Goal: Task Accomplishment & Management: Use online tool/utility

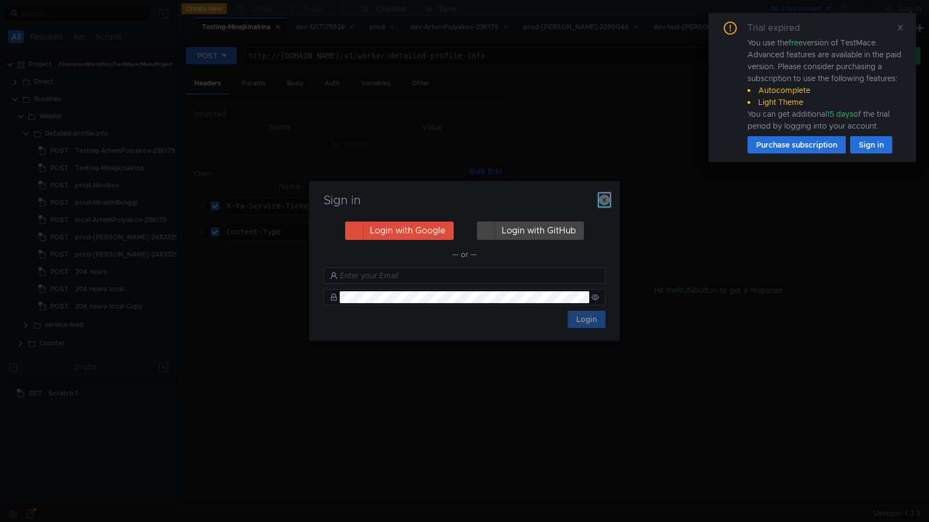
click at [605, 200] on icon "button" at bounding box center [604, 200] width 11 height 11
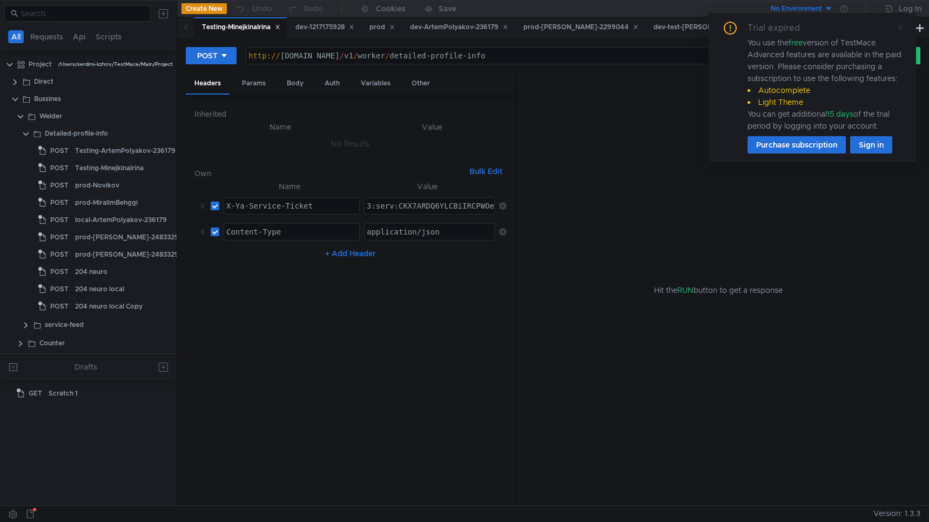
click at [903, 27] on icon at bounding box center [901, 28] width 8 height 8
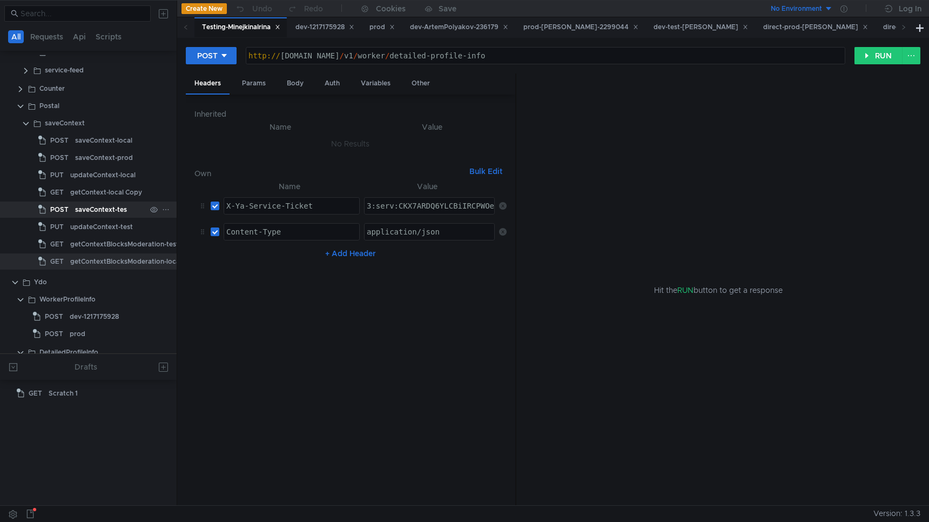
scroll to position [254, 21]
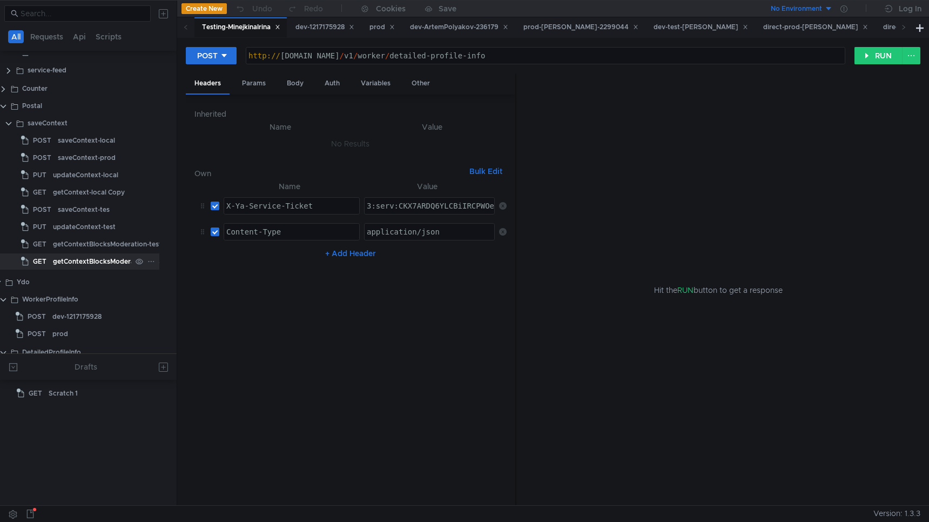
click at [96, 258] on div "getContextBlocksModeration-local" at bounding box center [108, 261] width 111 height 16
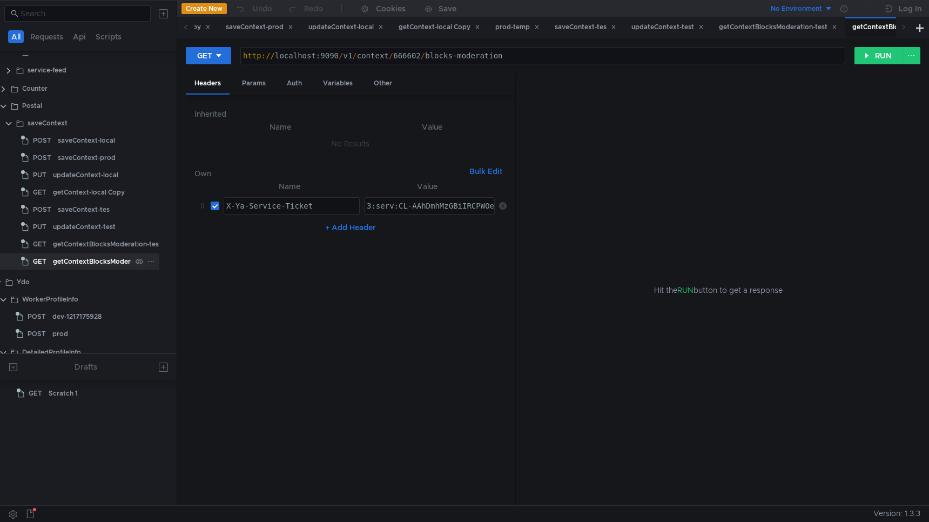
click at [96, 258] on div "getContextBlocksModeration-local" at bounding box center [108, 261] width 111 height 16
paste textarea "MWAAhC4vNHGBiIRCPWOehD1jnog7oHekaXU_gE:SLLXGZ-K_sMYRNaHehE-c-0QEgMarQ_T7lFtXWKG…"
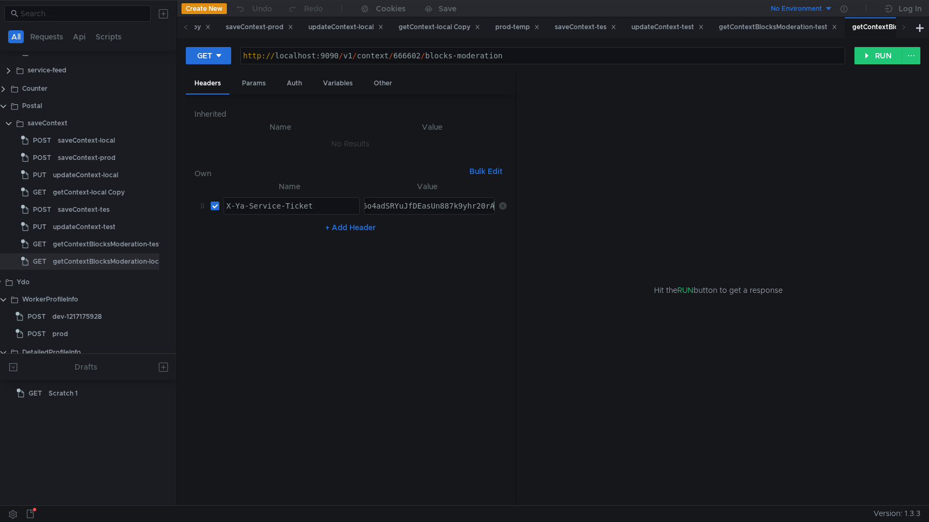
type textarea "3:serv:CMWAAhC4vNHGBiIRCPWOehD1jnog7oHekaXU_gE:SLLXGZ-K_sMYRNaHehE-c-0QEgMarQ_T…"
click at [880, 60] on button "RUN" at bounding box center [879, 55] width 48 height 17
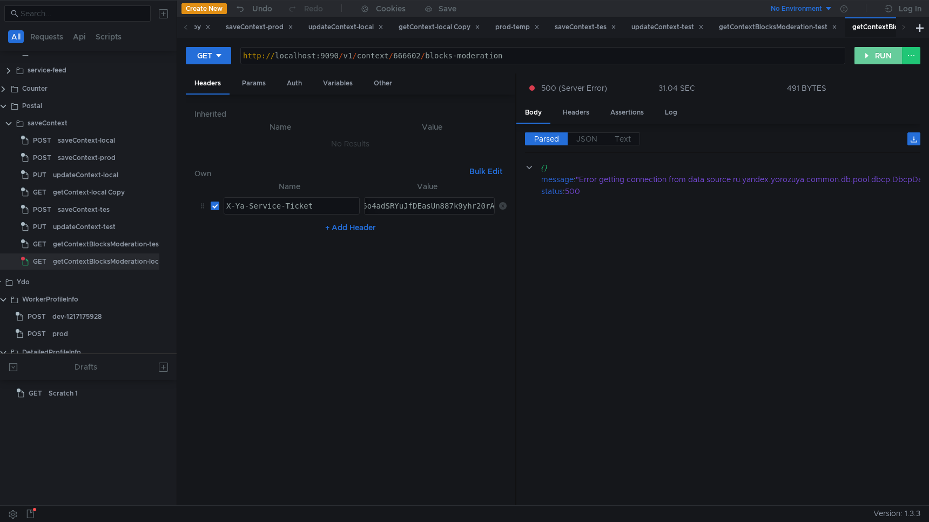
click at [872, 58] on button "RUN" at bounding box center [879, 55] width 48 height 17
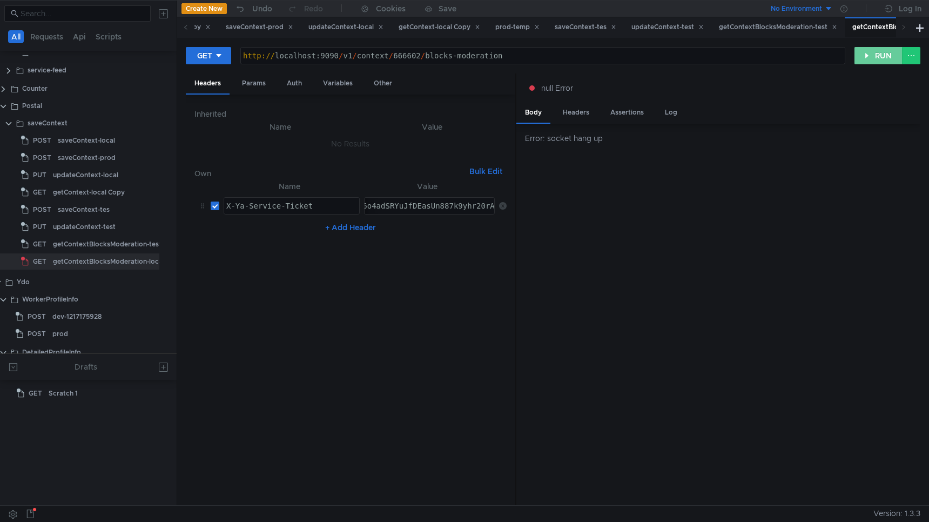
click at [875, 60] on button "RUN" at bounding box center [879, 55] width 48 height 17
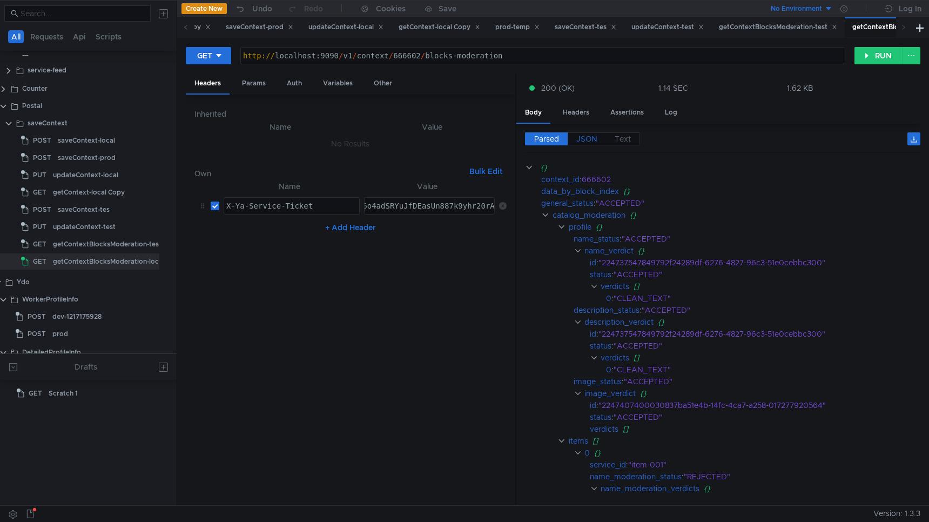
click at [590, 138] on span "JSON" at bounding box center [587, 139] width 21 height 10
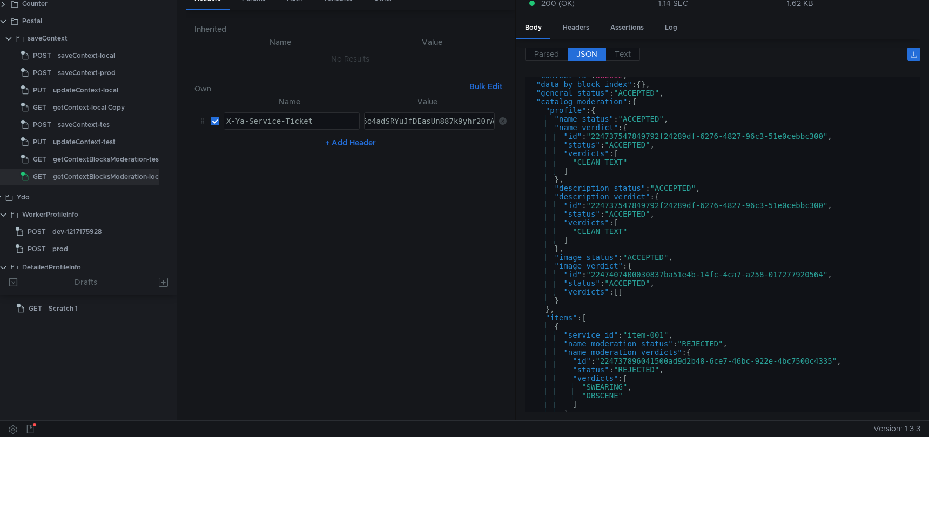
scroll to position [0, 0]
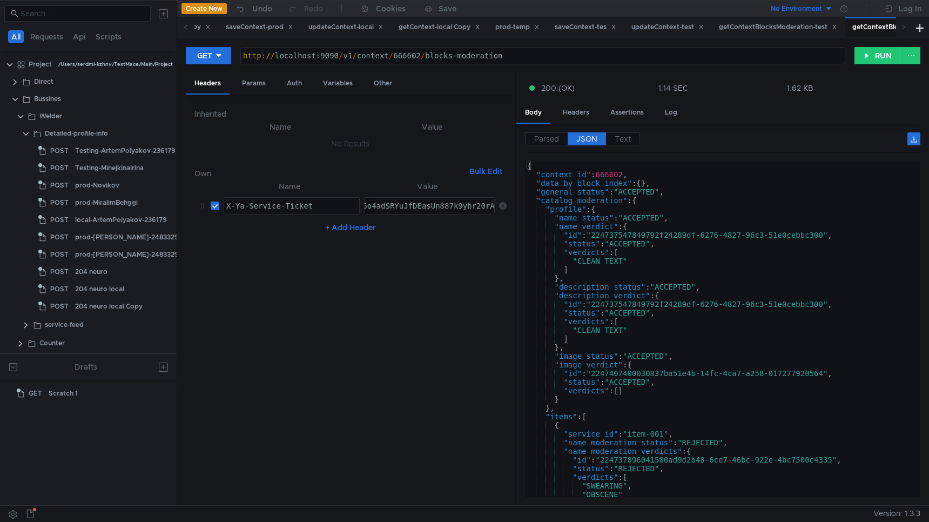
scroll to position [254, 21]
click at [14, 100] on clr-icon at bounding box center [15, 99] width 9 height 9
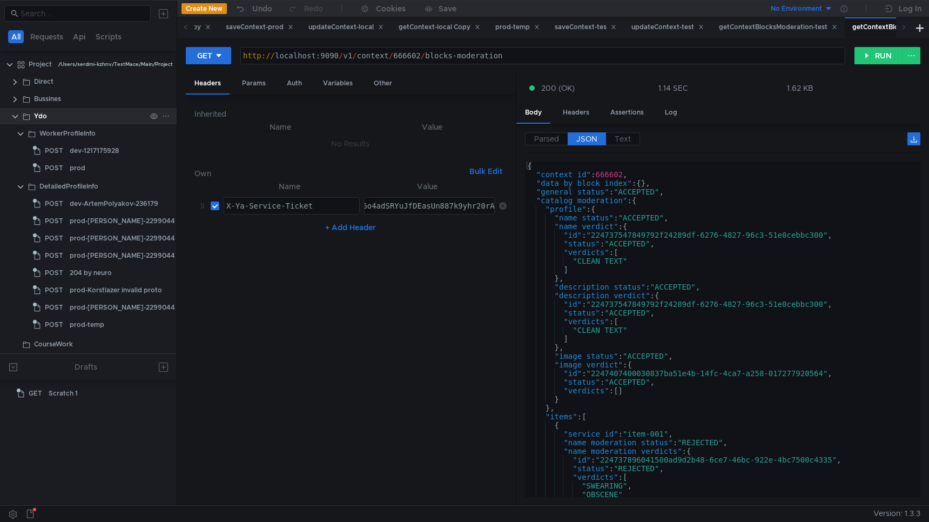
click at [16, 115] on clr-icon at bounding box center [15, 116] width 9 height 9
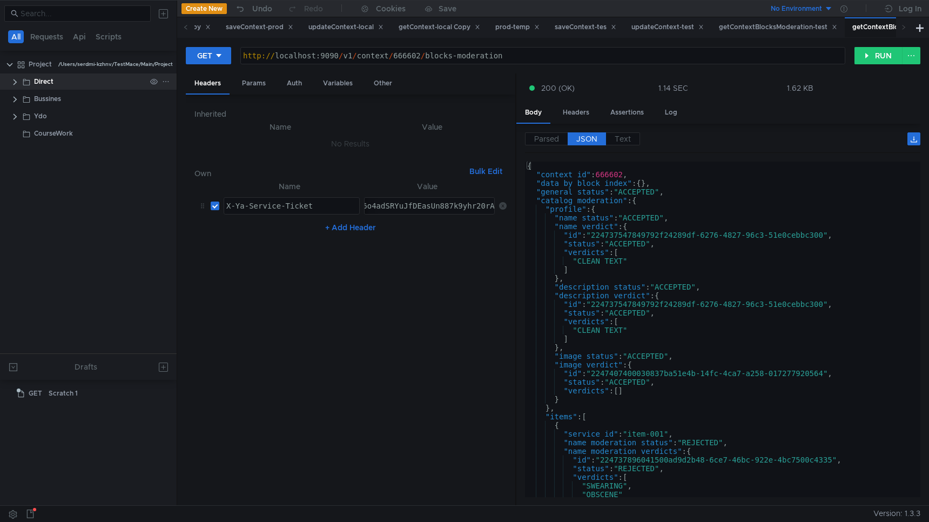
click at [13, 82] on clr-icon at bounding box center [15, 82] width 9 height 9
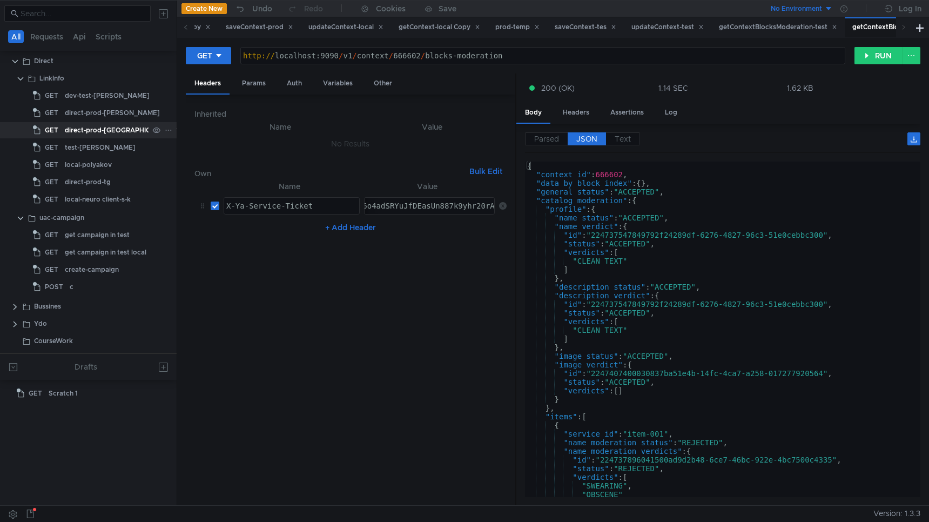
scroll to position [23, 0]
click at [86, 98] on div "dev-test-polyakov" at bounding box center [107, 95] width 85 height 16
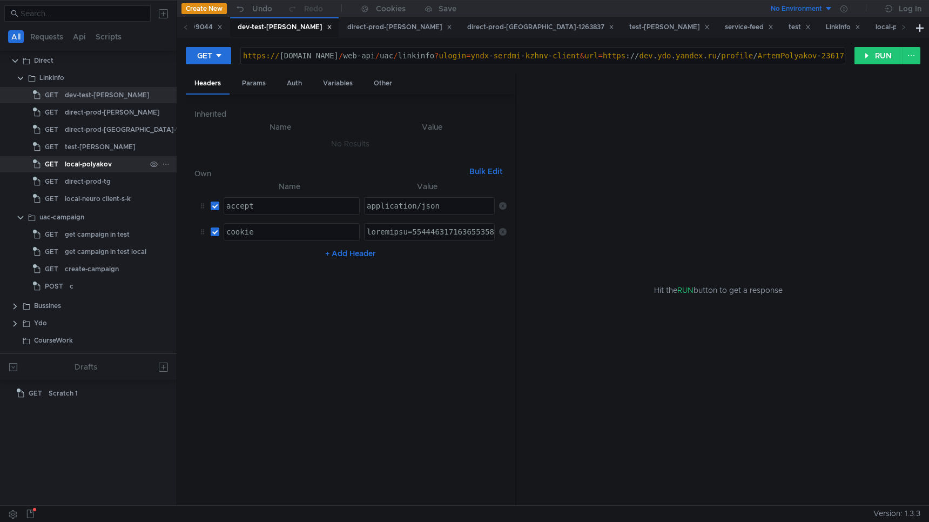
click at [81, 165] on div "local-polyakov" at bounding box center [88, 164] width 47 height 16
click at [81, 147] on div "test-polyakov" at bounding box center [100, 147] width 71 height 16
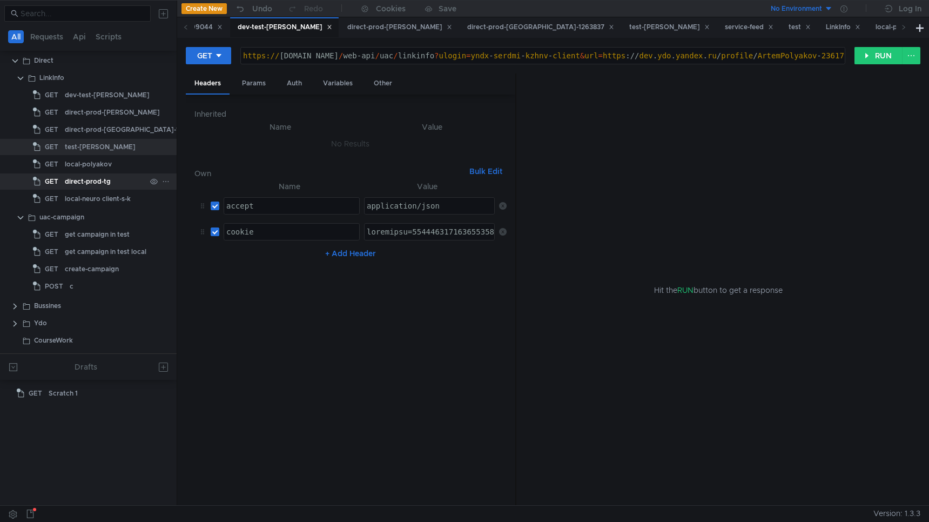
click at [85, 178] on div "direct-prod-tg" at bounding box center [88, 181] width 46 height 16
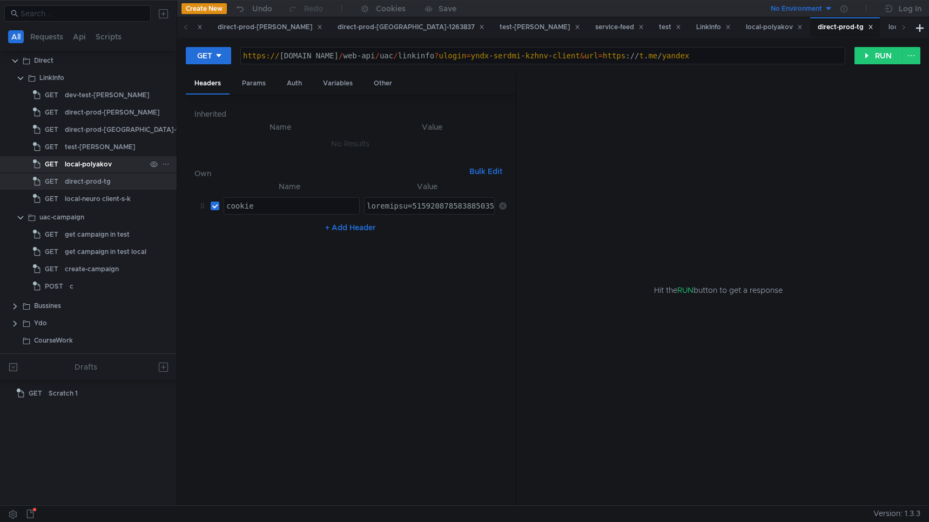
click at [86, 164] on div "local-polyakov" at bounding box center [88, 164] width 47 height 16
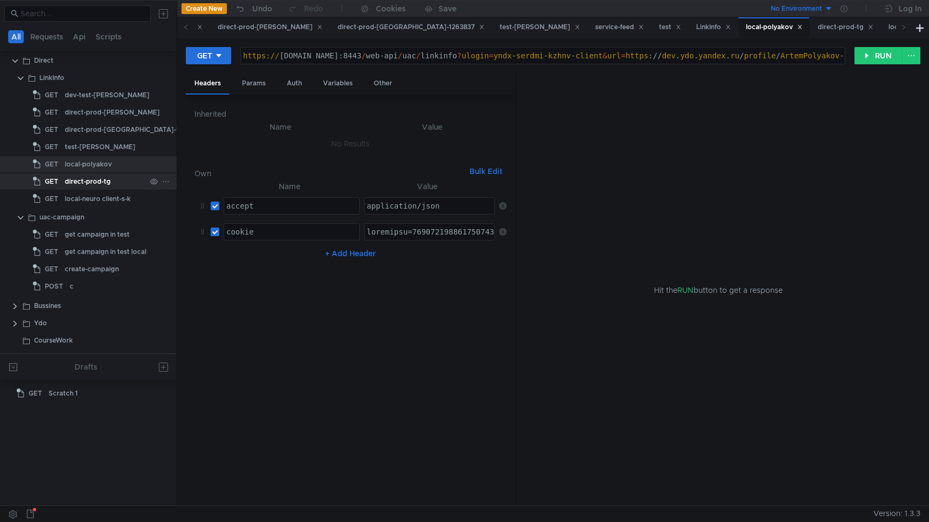
click at [90, 178] on div "direct-prod-tg" at bounding box center [88, 181] width 46 height 16
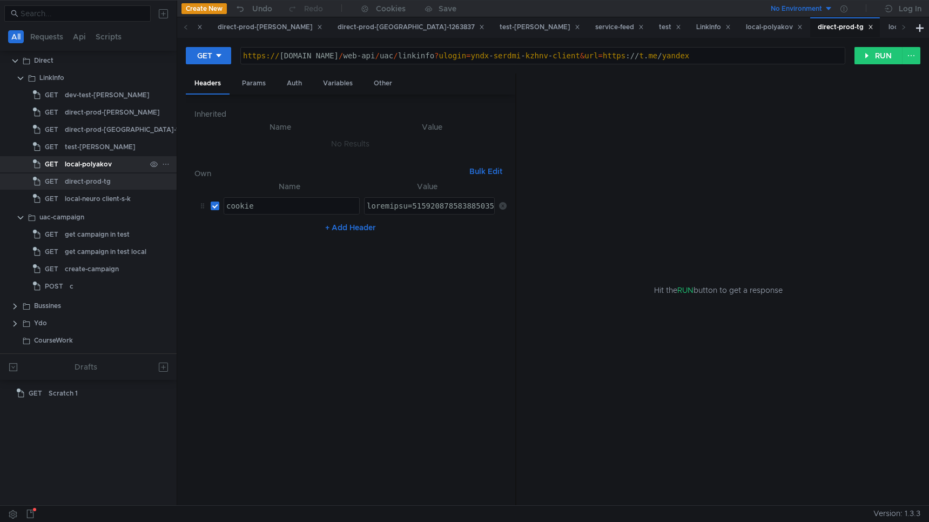
click at [91, 163] on div "local-polyakov" at bounding box center [88, 164] width 47 height 16
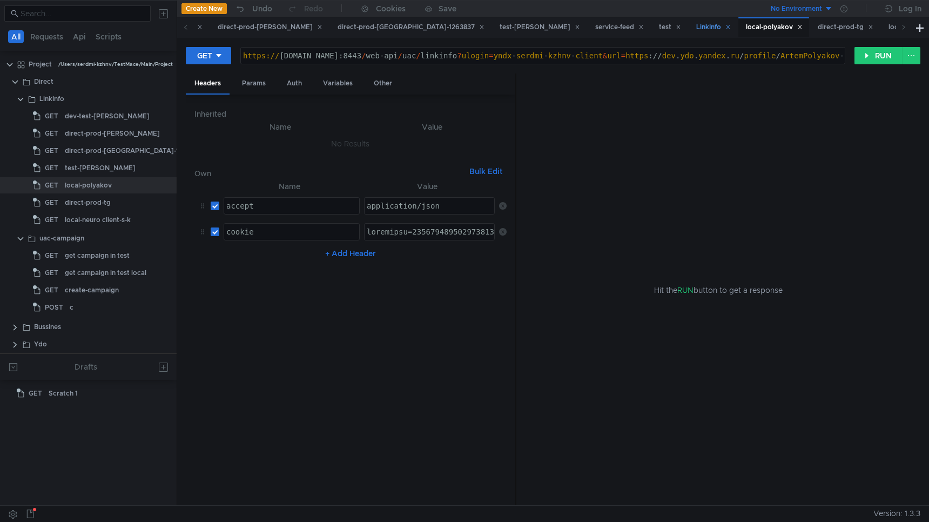
click at [712, 28] on div "LinkInfo" at bounding box center [713, 27] width 49 height 20
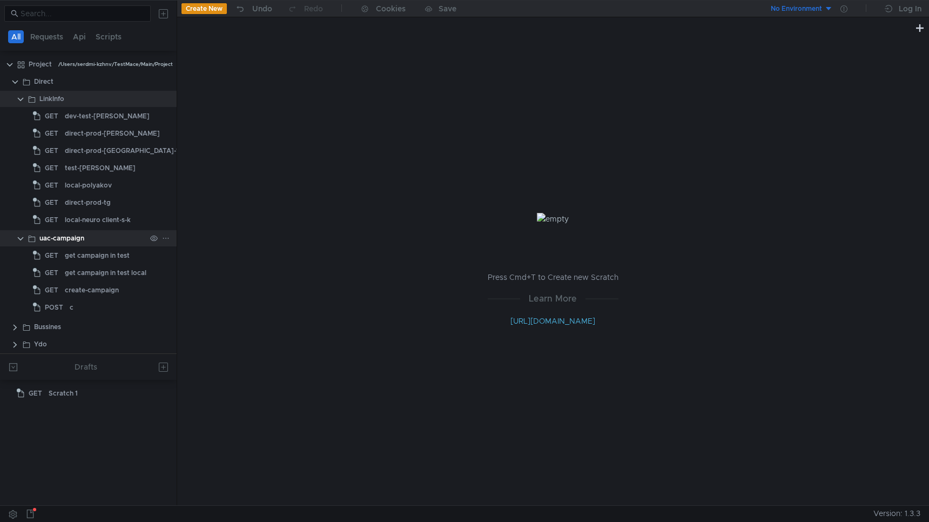
click at [20, 238] on clr-icon at bounding box center [20, 239] width 9 height 9
click at [19, 99] on clr-icon at bounding box center [20, 99] width 9 height 9
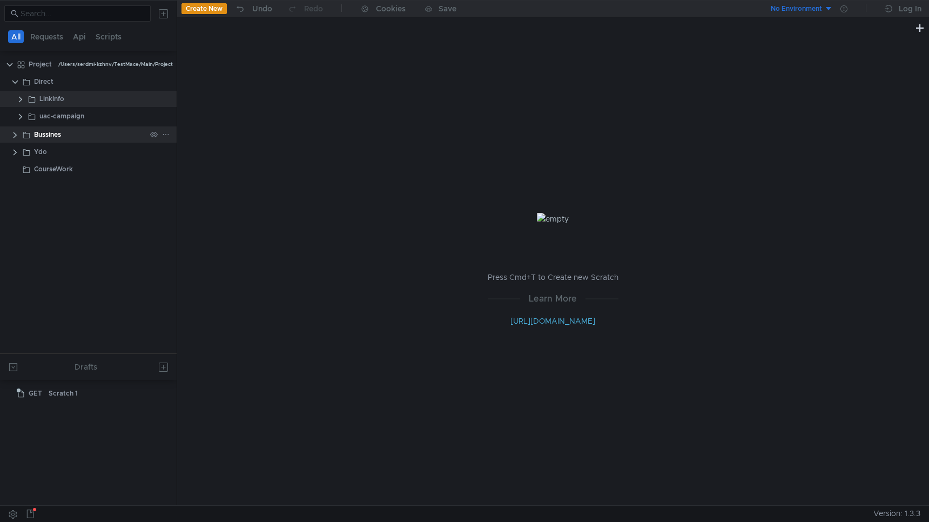
click at [17, 135] on clr-icon at bounding box center [15, 135] width 9 height 9
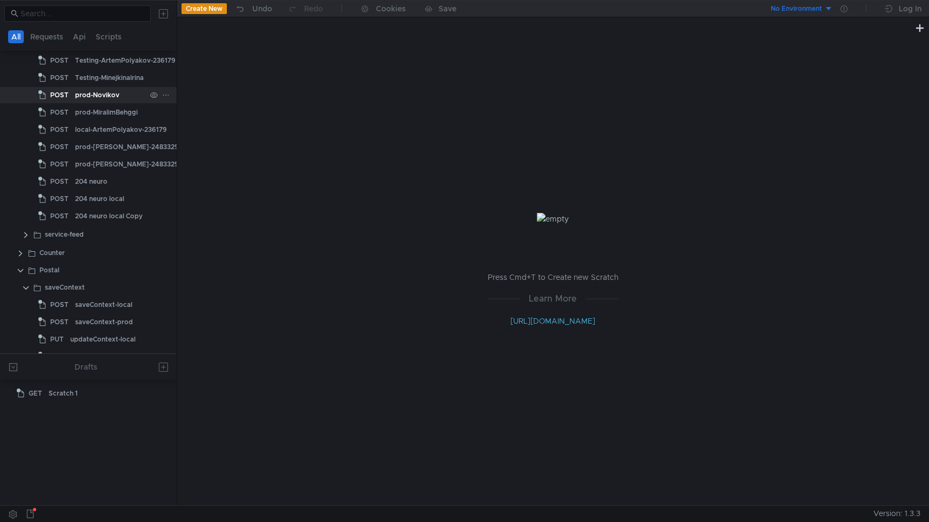
scroll to position [251, 0]
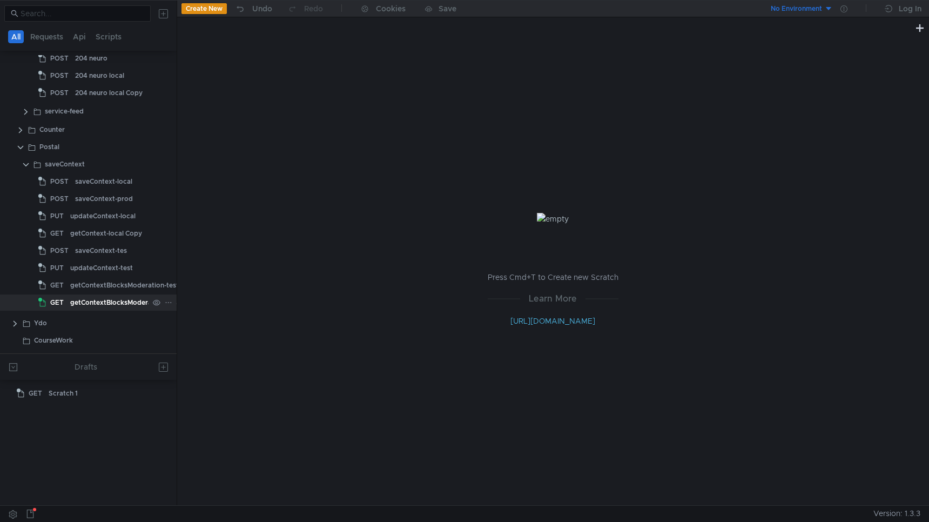
click at [102, 298] on div "getContextBlocksModeration-local" at bounding box center [125, 302] width 111 height 16
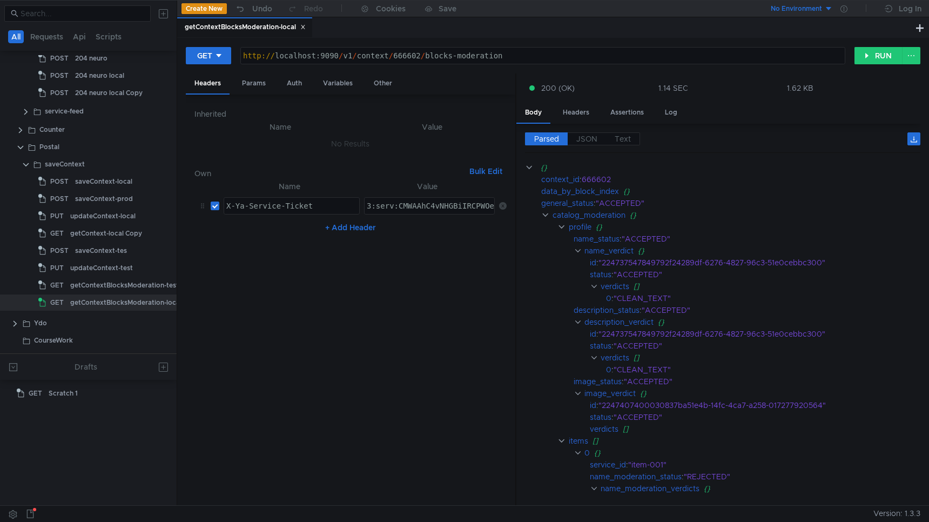
click at [410, 57] on div "http:// localhost:9090 / v1 / context / 666602 / blocks-moderation" at bounding box center [543, 64] width 604 height 26
type textarea "http://localhost:9090/v1/context/666602/blocks-moderation"
click at [410, 57] on div "http:// localhost:9090 / v1 / context / 666602 / blocks-moderation" at bounding box center [543, 64] width 604 height 26
type textarea "3:serv:CMWAAhC4vNHGBiIRCPWOehD1jnog7oHekaXU_gE:SLLXGZ-K_sMYRNaHehE-c-0QEgMarQ_T…"
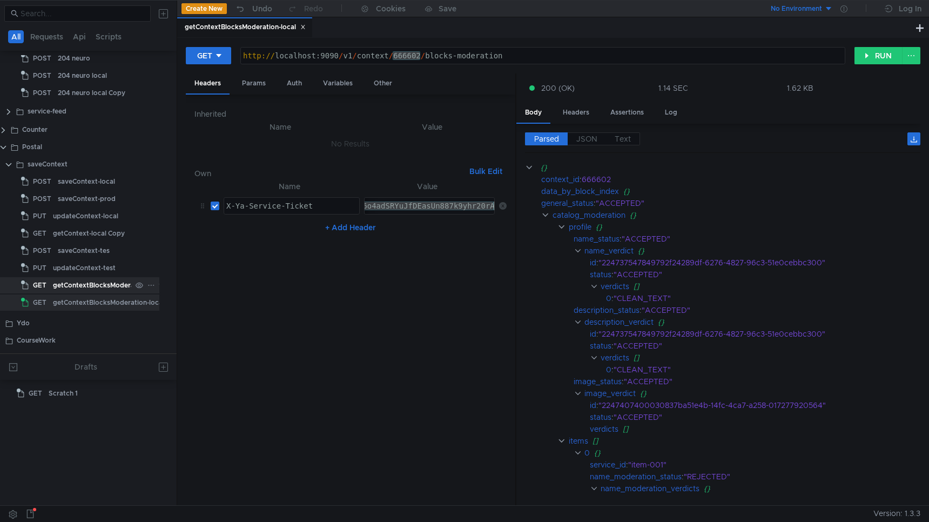
scroll to position [251, 1]
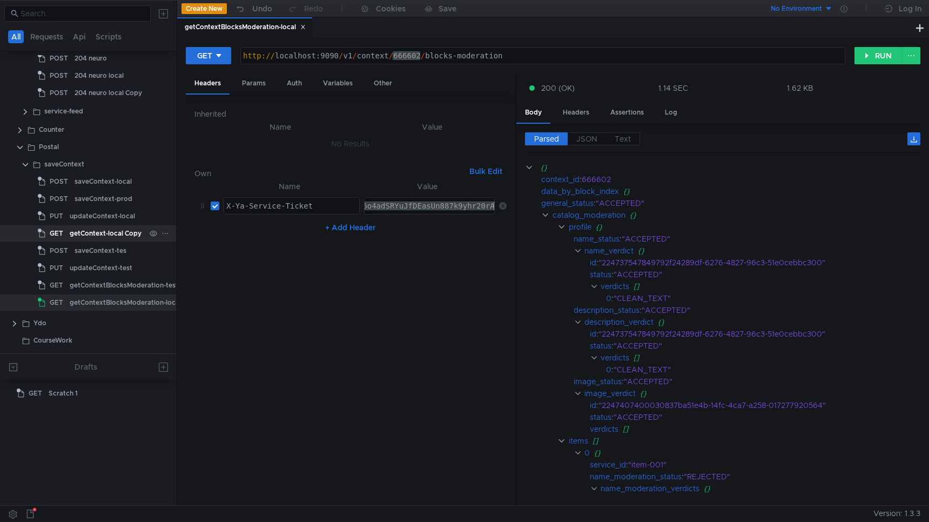
click at [108, 233] on div "getContext-local Copy" at bounding box center [106, 233] width 72 height 16
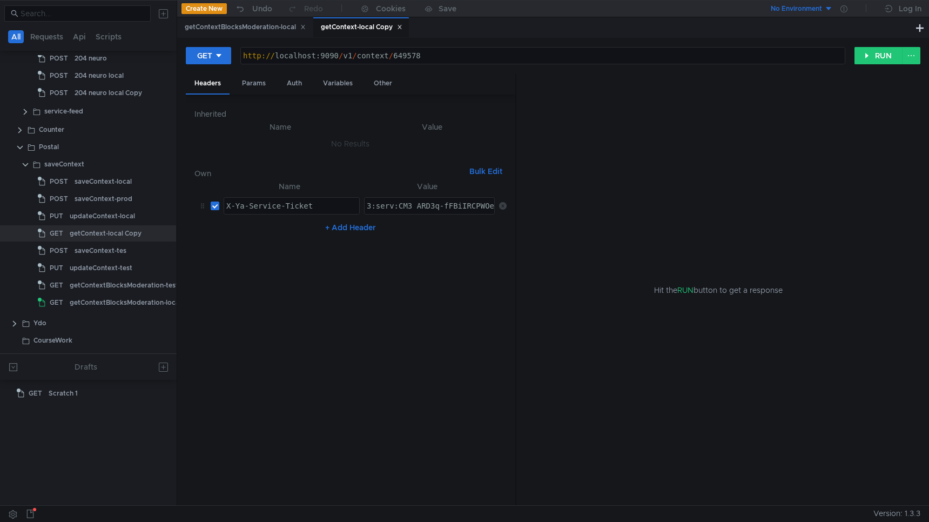
paste textarea "WAAhC4vNHGBiIRCPWOehD1jnog7oHekaXU_gE:SLLXGZ-K_sMYRNaHehE-c-0QEgMarQ_T7lFtXWKGe…"
type textarea "3:serv:CMWAAhC4vNHGBiIRCPWOehD1jnog7oHekaXU_gE:SLLXGZ-K_sMYRNaHehE-c-0QEgMarQ_T…"
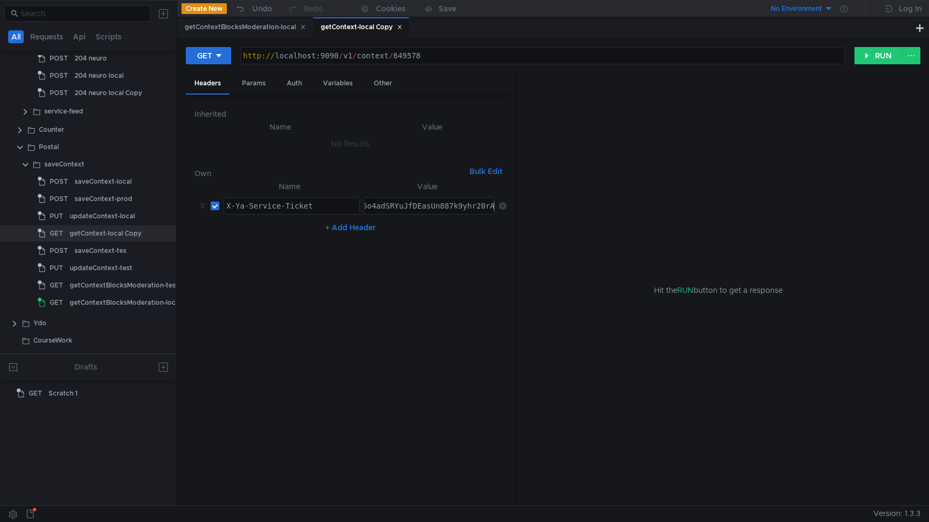
click at [412, 55] on div "http:// localhost:9090 / v1 / context / 649578" at bounding box center [543, 64] width 604 height 26
paste textarea "76669"
type textarea "http://localhost:9090/v1/context/676669"
click at [880, 59] on button "RUN" at bounding box center [879, 55] width 48 height 17
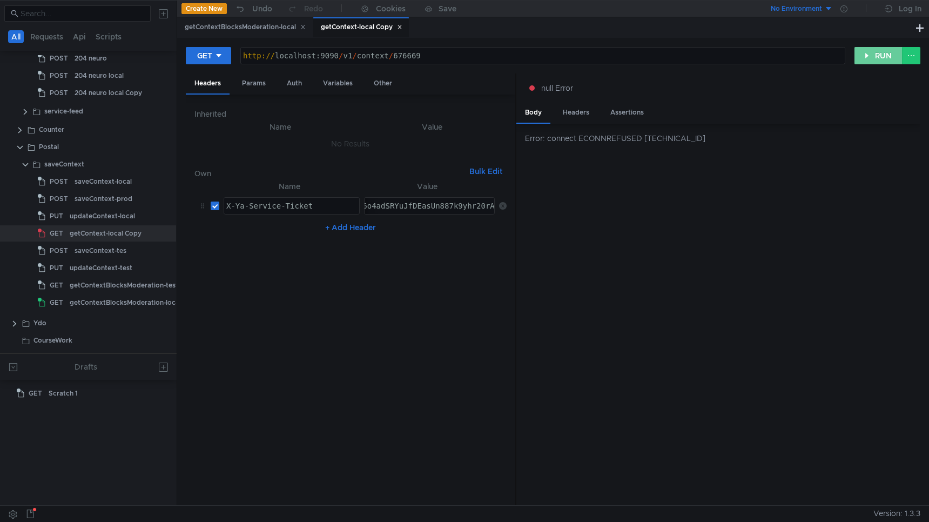
click at [879, 59] on button "RUN" at bounding box center [879, 55] width 48 height 17
click at [164, 232] on icon at bounding box center [166, 234] width 8 height 8
click at [115, 243] on div at bounding box center [464, 261] width 929 height 522
click at [115, 243] on div "saveContext-tes" at bounding box center [101, 251] width 52 height 16
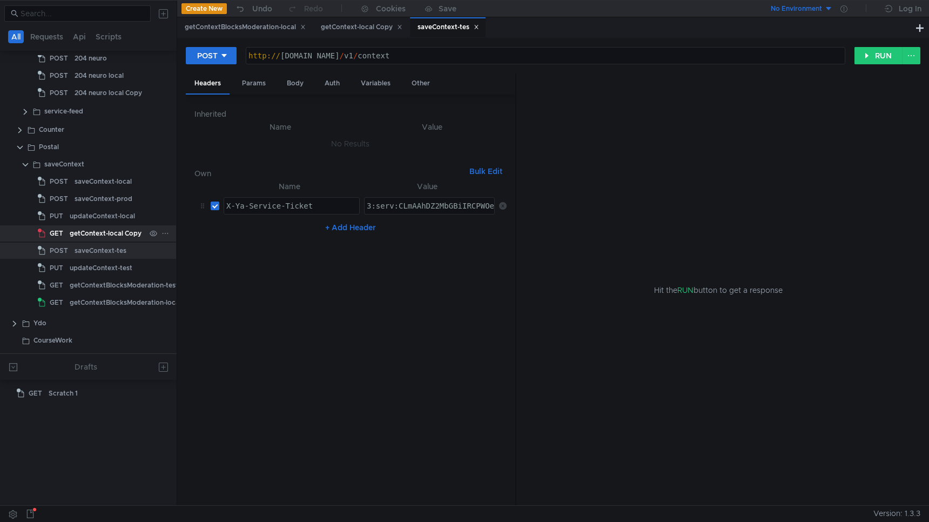
click at [112, 232] on div "getContext-local Copy" at bounding box center [106, 233] width 72 height 16
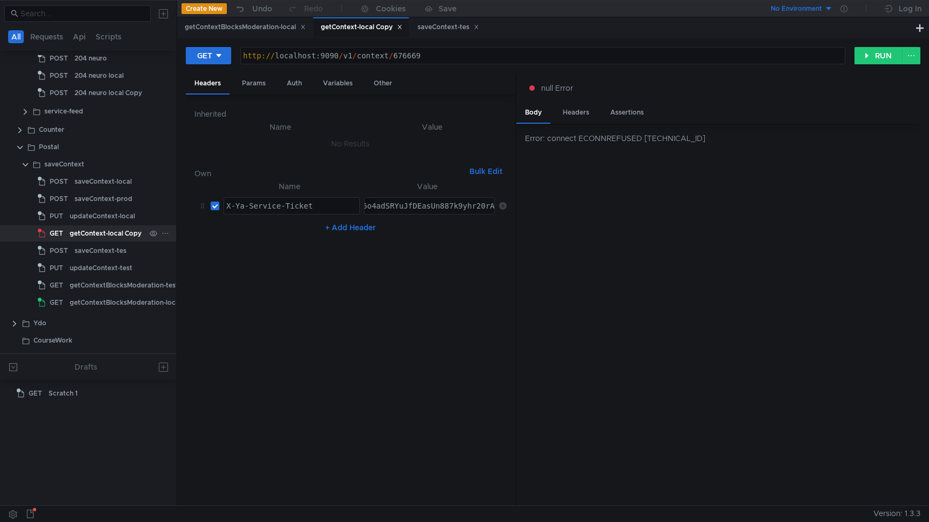
click at [165, 231] on div at bounding box center [159, 233] width 28 height 16
click at [163, 233] on icon at bounding box center [166, 234] width 8 height 8
click at [225, 276] on button "Duplicate" at bounding box center [205, 279] width 86 height 16
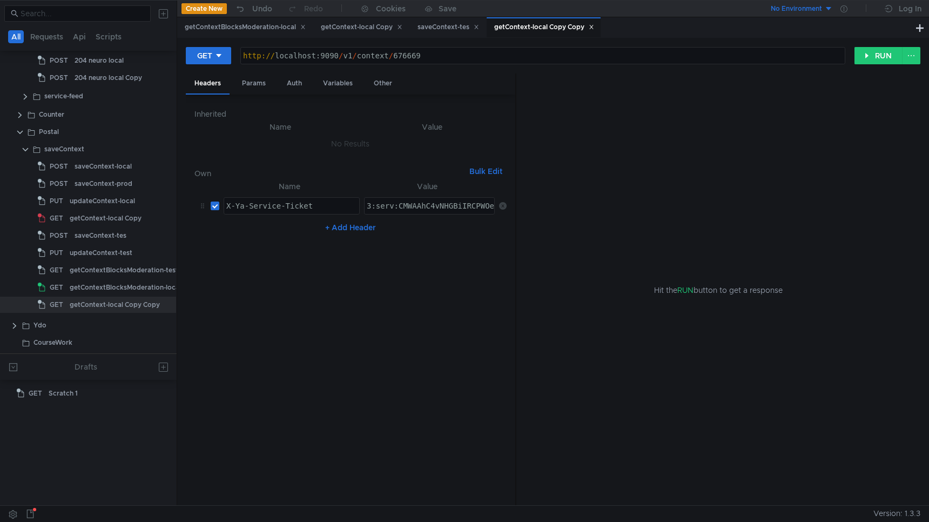
scroll to position [268, 1]
click at [410, 57] on div "http:// localhost:9090 / v1 / context / 676669" at bounding box center [543, 64] width 604 height 26
type textarea "http://localhost:9090/v1/context/676669"
click at [410, 57] on div "http:// localhost:9090 / v1 / context / 676669" at bounding box center [543, 64] width 604 height 26
click at [117, 198] on div "updateContext-local" at bounding box center [102, 199] width 65 height 16
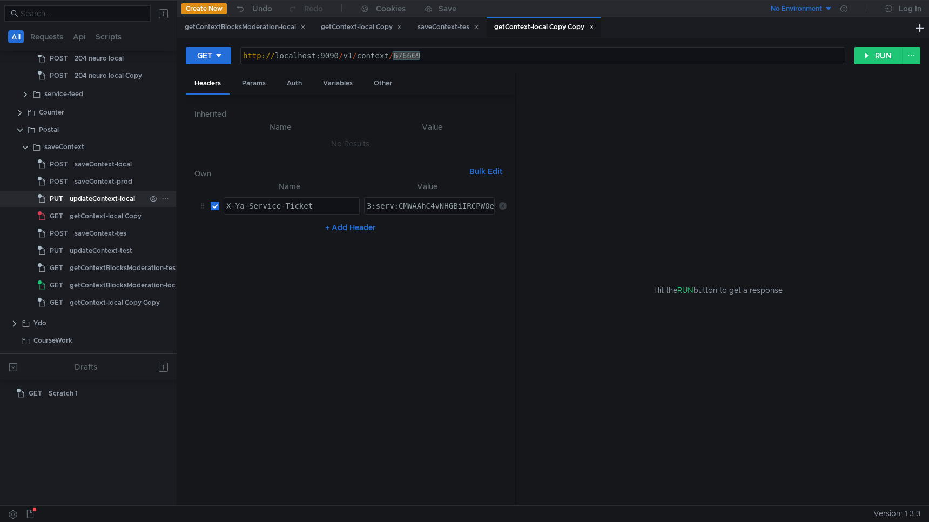
click at [117, 198] on div "updateContext-local" at bounding box center [102, 199] width 65 height 16
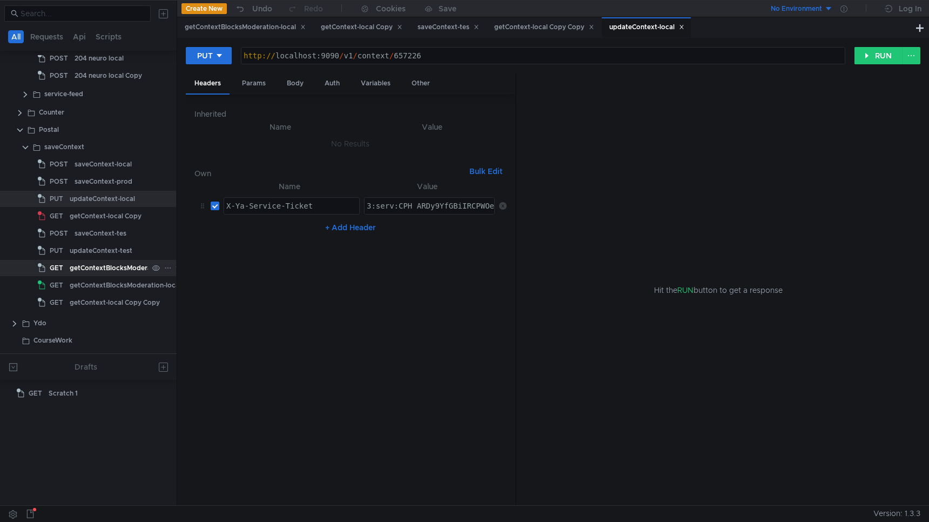
click at [105, 266] on div "getContextBlocksModeration-test" at bounding box center [124, 268] width 109 height 16
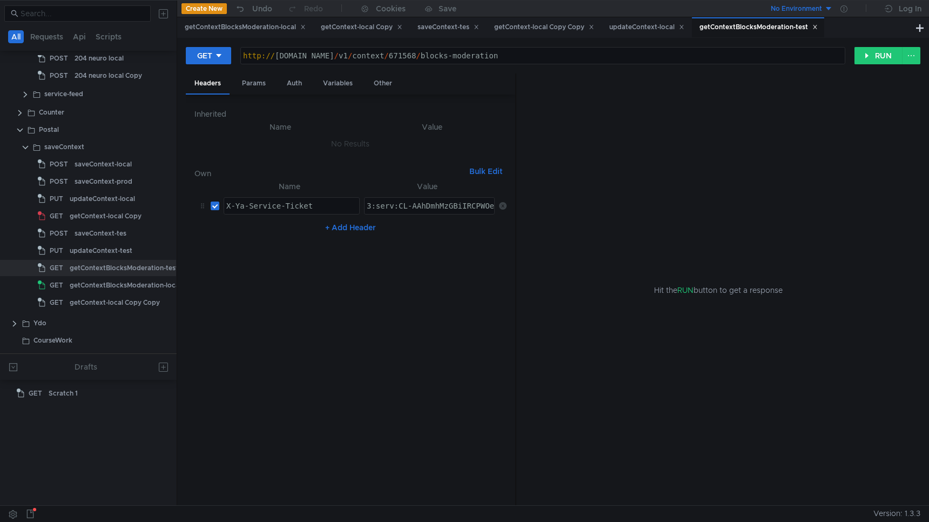
type textarea "http://api.o3tstrcfxos4mxww.sas.yp-c.yandex.net/v1/context/671568/blocks-modera…"
drag, startPoint x: 276, startPoint y: 58, endPoint x: 457, endPoint y: 58, distance: 180.5
click at [457, 58] on div "http:// api.o3tstrcfxos4mxww.sas.yp-c.yandex.net / v1 / context / 671568 / bloc…" at bounding box center [543, 64] width 604 height 26
click at [102, 303] on div "getContext-local Copy Copy" at bounding box center [115, 302] width 90 height 16
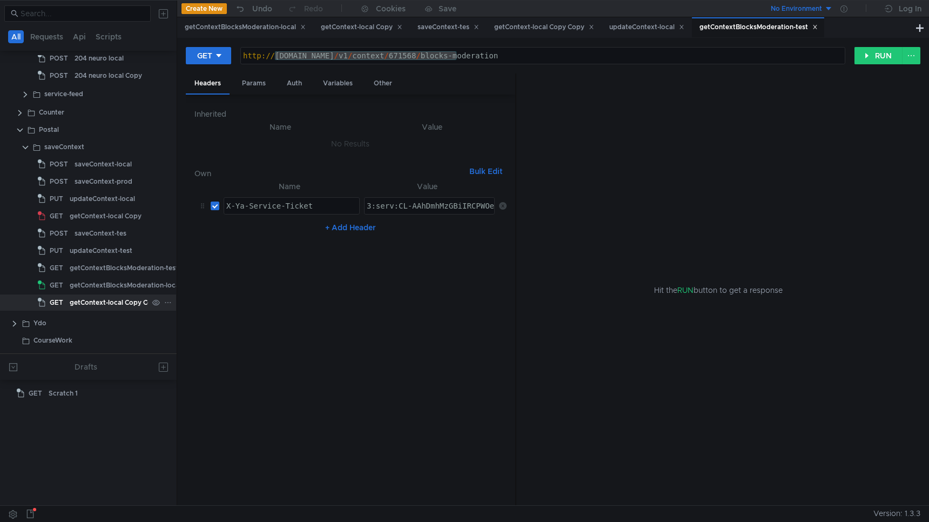
click at [102, 303] on div "getContext-local Copy Copy" at bounding box center [115, 302] width 90 height 16
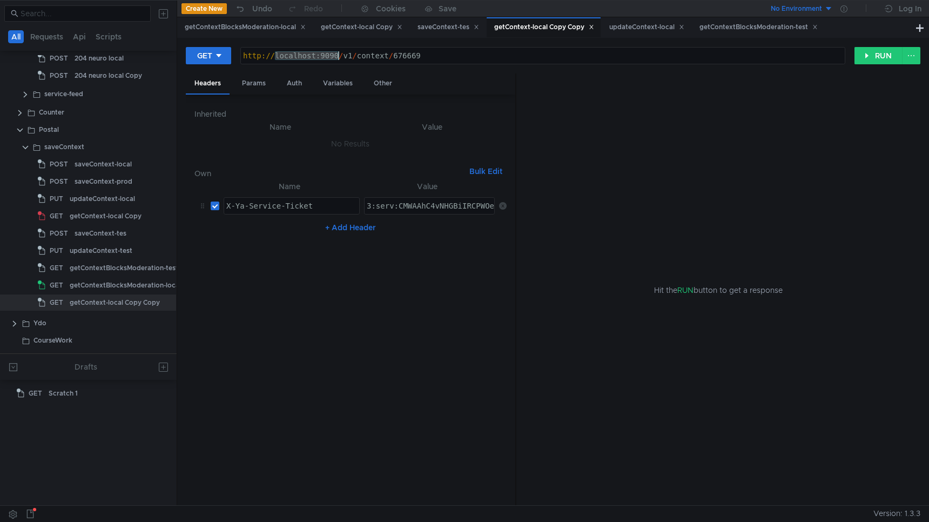
drag, startPoint x: 274, startPoint y: 56, endPoint x: 338, endPoint y: 56, distance: 63.8
click at [338, 56] on div "http:// localhost:9090 / v1 / context / 676669" at bounding box center [543, 64] width 604 height 26
paste textarea "[DOMAIN_NAME]"
type textarea "[URL][DOMAIN_NAME]"
click at [875, 56] on button "RUN" at bounding box center [879, 55] width 48 height 17
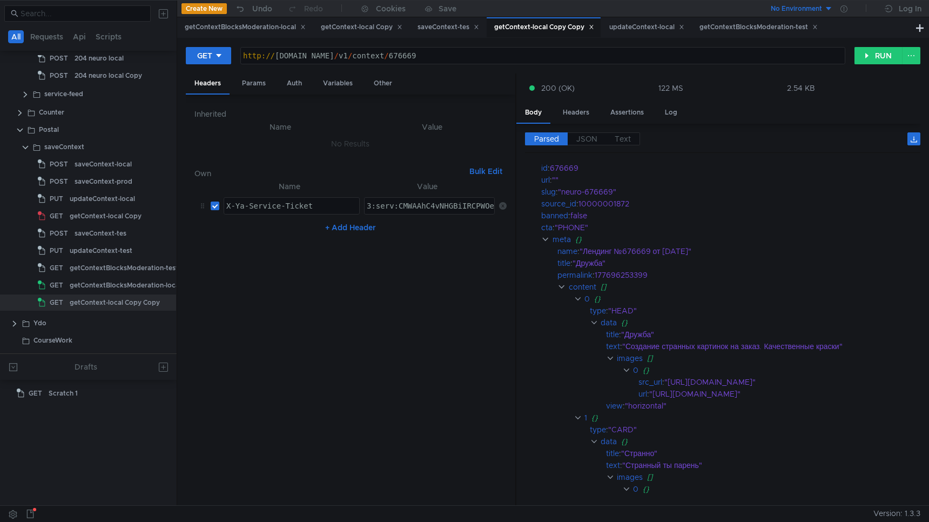
scroll to position [0, 0]
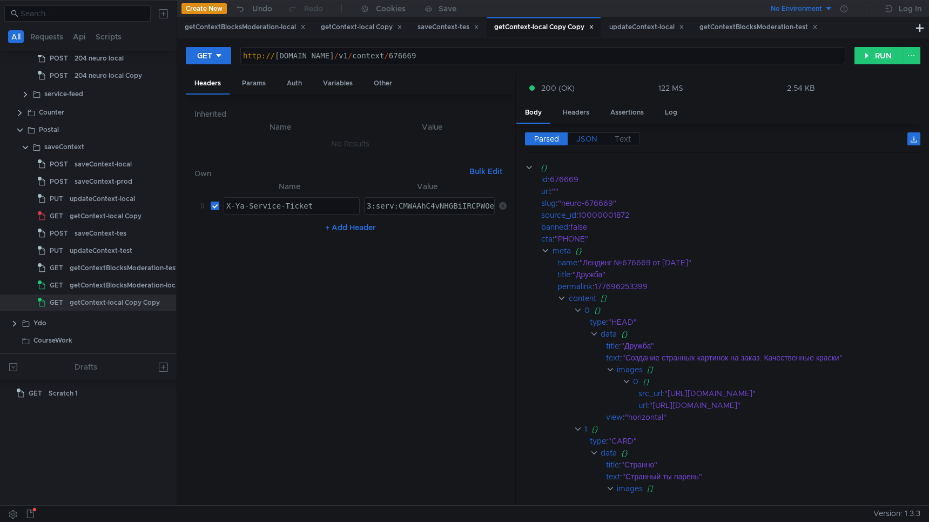
click at [592, 139] on span "JSON" at bounding box center [587, 139] width 21 height 10
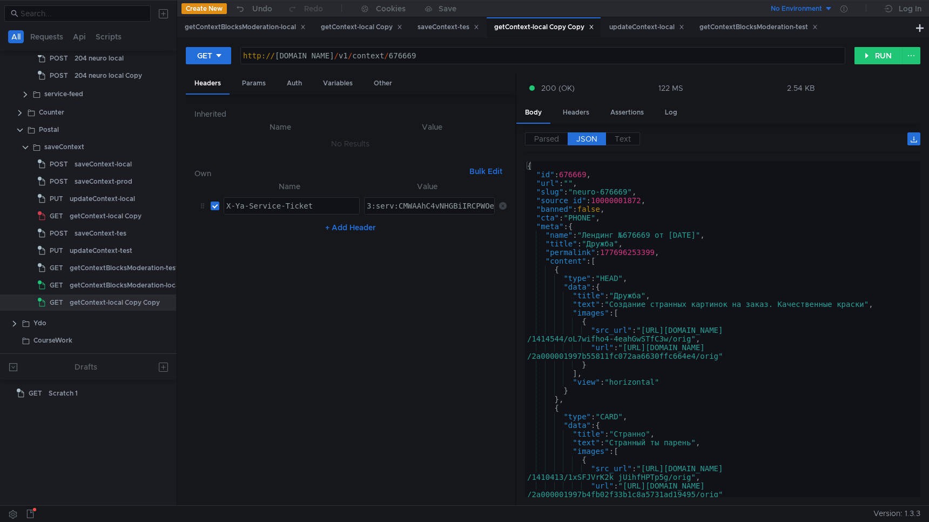
click at [648, 247] on div "{ "id" : 676669 , "url" : "" , "slug" : "neuro-676669" , "source_id" : 10000001…" at bounding box center [720, 336] width 391 height 349
type textarea ""moderation_revision": 5 }"
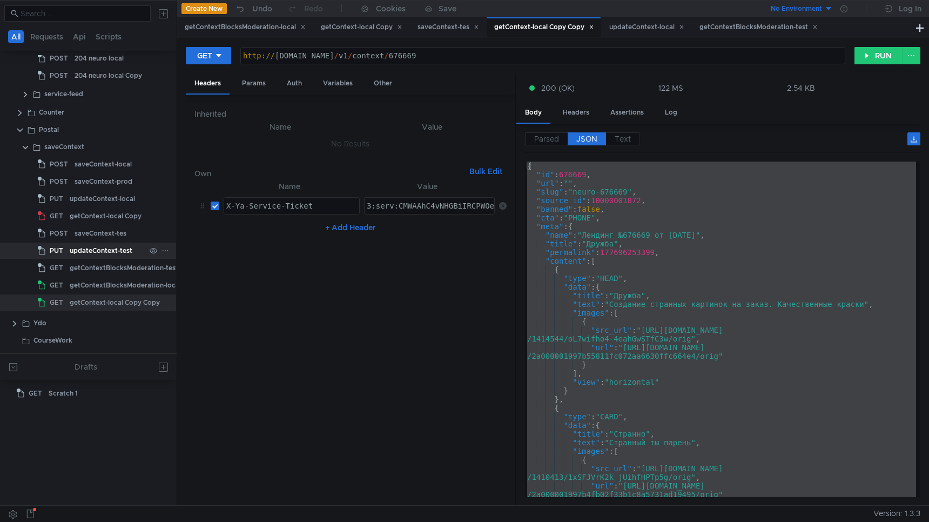
click at [103, 254] on div "updateContext-test" at bounding box center [101, 251] width 63 height 16
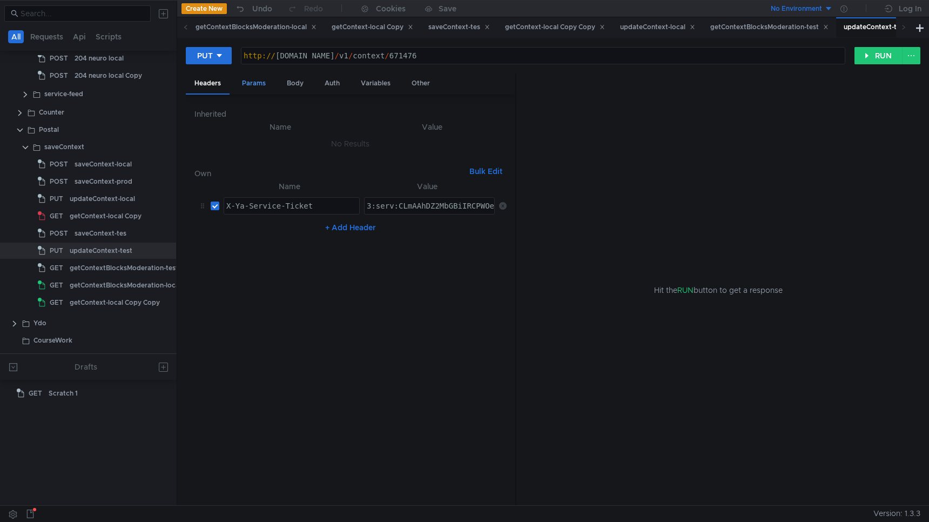
click at [256, 86] on div "Params" at bounding box center [253, 83] width 41 height 20
click at [291, 83] on div "Body" at bounding box center [295, 83] width 34 height 20
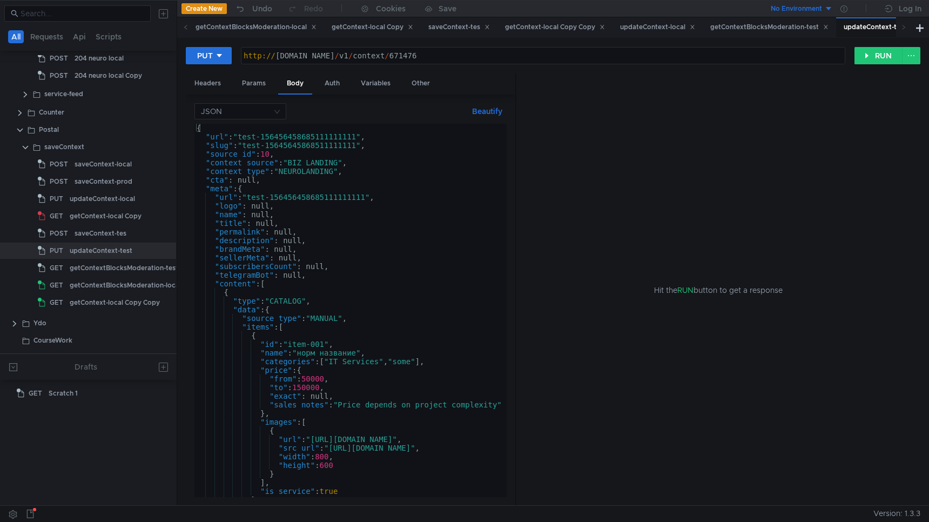
click at [337, 244] on div "{ "url" : "test-156456458685111111111" , "slug" : "test-15645645868511111111" ,…" at bounding box center [485, 319] width 581 height 391
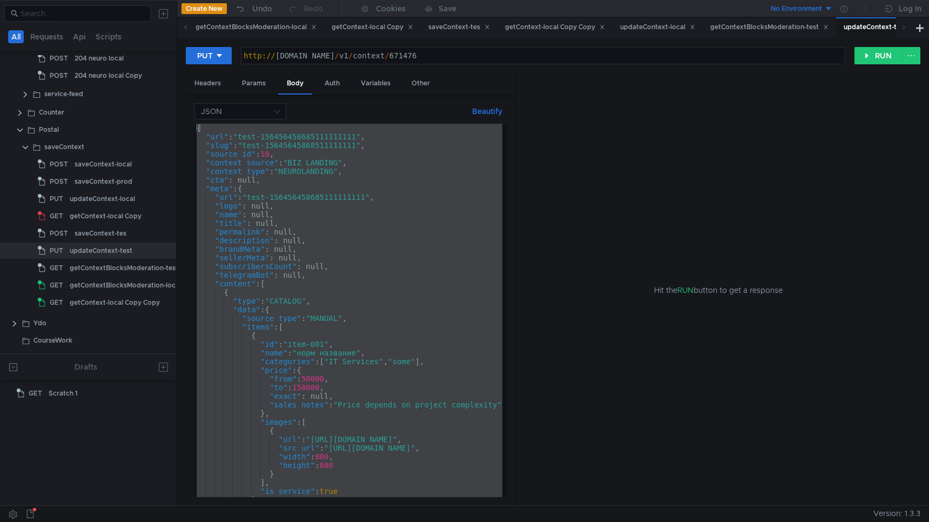
paste textarea
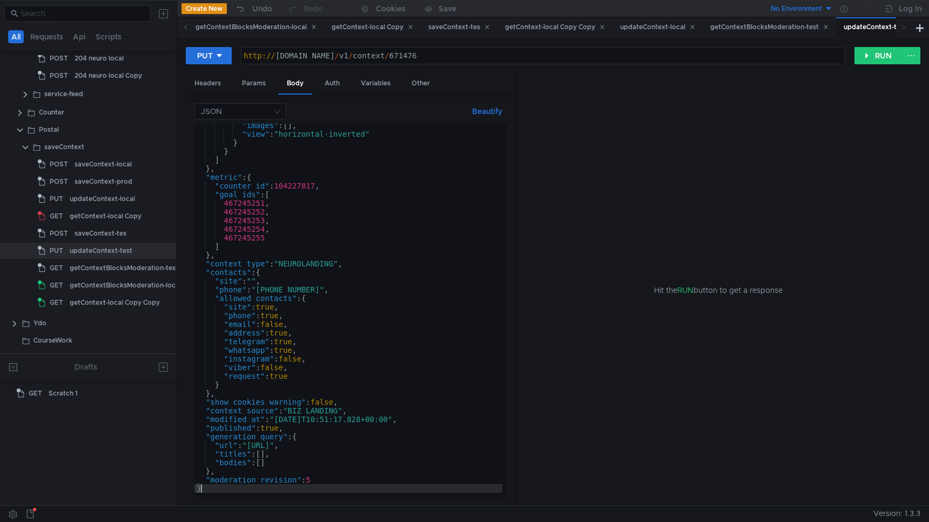
click at [329, 480] on div ""images" : [ ] , "view" : "horizontal-inverted" } } ] } , "metric" : { "counter…" at bounding box center [481, 314] width 572 height 386
type textarea ""moderation_revision": 5,"
paste textarea "manualModerationRequired"
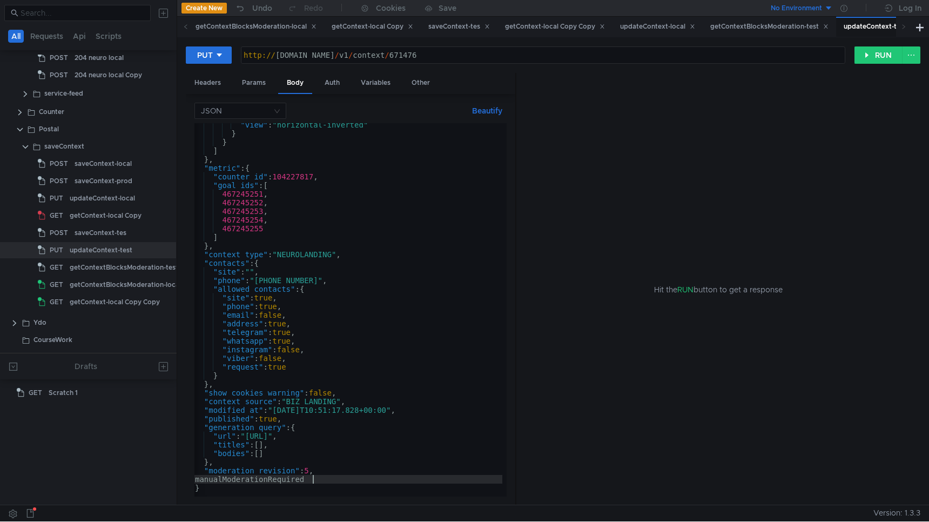
scroll to position [0, 8]
click at [205, 478] on div ""view" : "horizontal-inverted" } } ] } , "metric" : { "counter_id" : 104227817 …" at bounding box center [479, 313] width 572 height 386
click at [348, 477] on div ""view" : "horizontal-inverted" } } ] } , "metric" : { "counter_id" : 104227817 …" at bounding box center [479, 313] width 572 height 386
click at [405, 388] on div ""view" : "horizontal-inverted" } } ] } , "metric" : { "counter_id" : 104227817 …" at bounding box center [479, 313] width 572 height 386
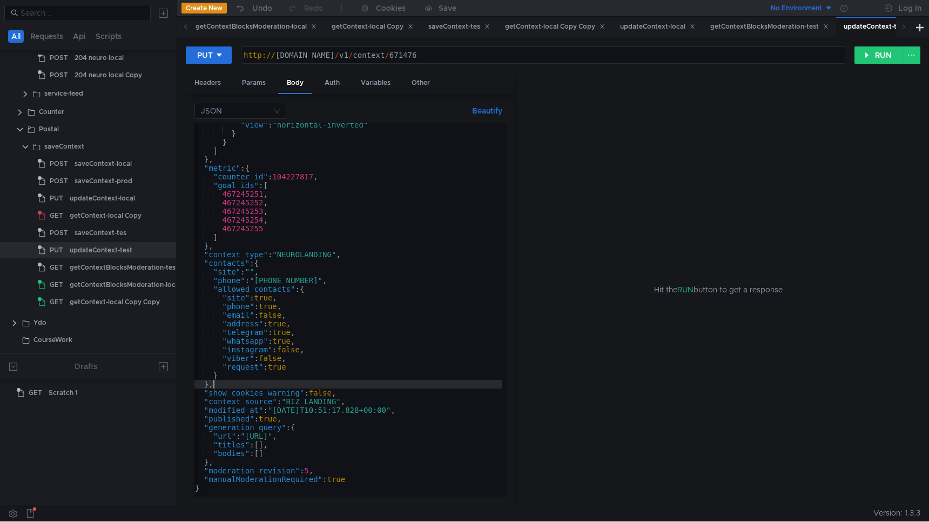
scroll to position [0, 0]
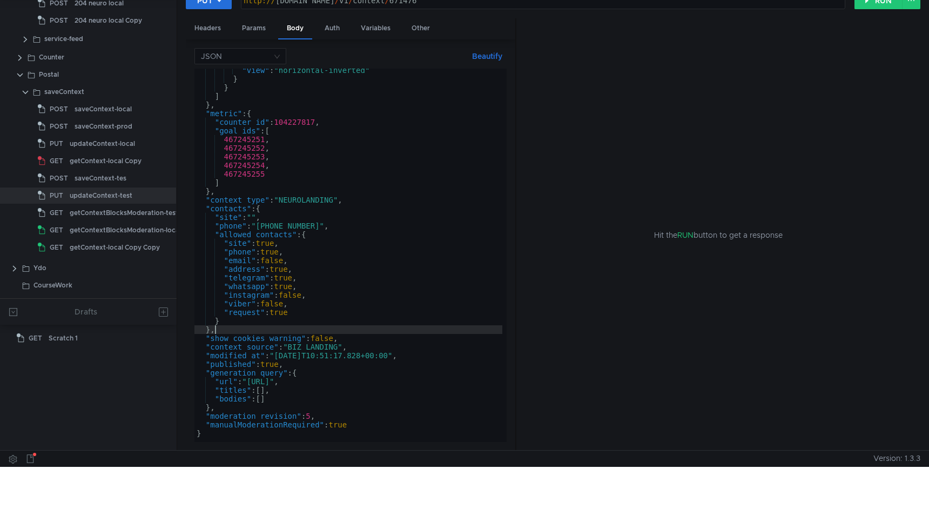
type textarea "},"
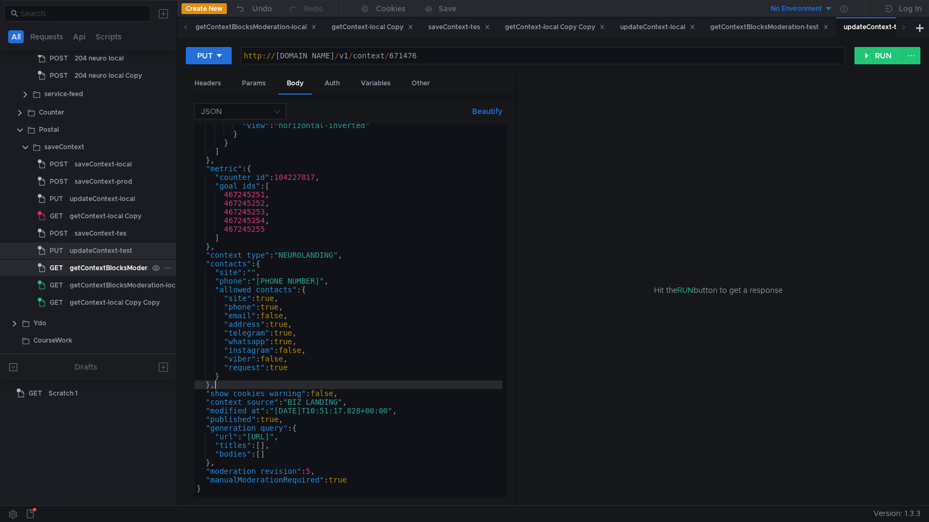
click at [115, 265] on div "getContextBlocksModeration-test" at bounding box center [124, 268] width 109 height 16
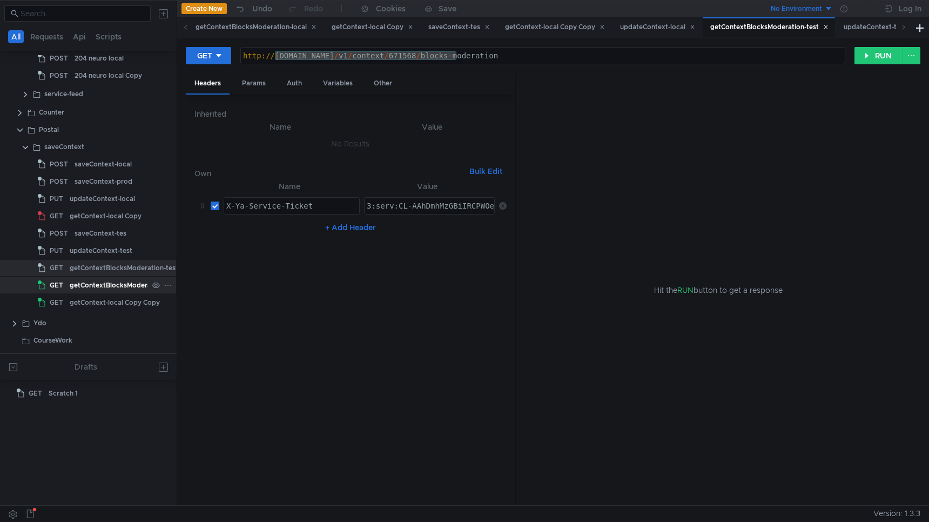
click at [115, 277] on div "getContextBlocksModeration-local" at bounding box center [125, 285] width 111 height 16
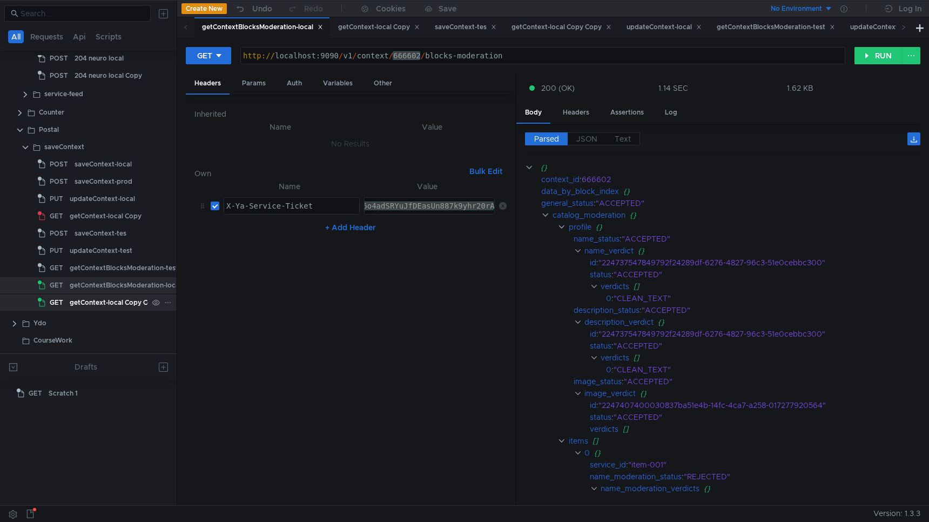
click at [113, 299] on div "getContext-local Copy Copy" at bounding box center [115, 302] width 90 height 16
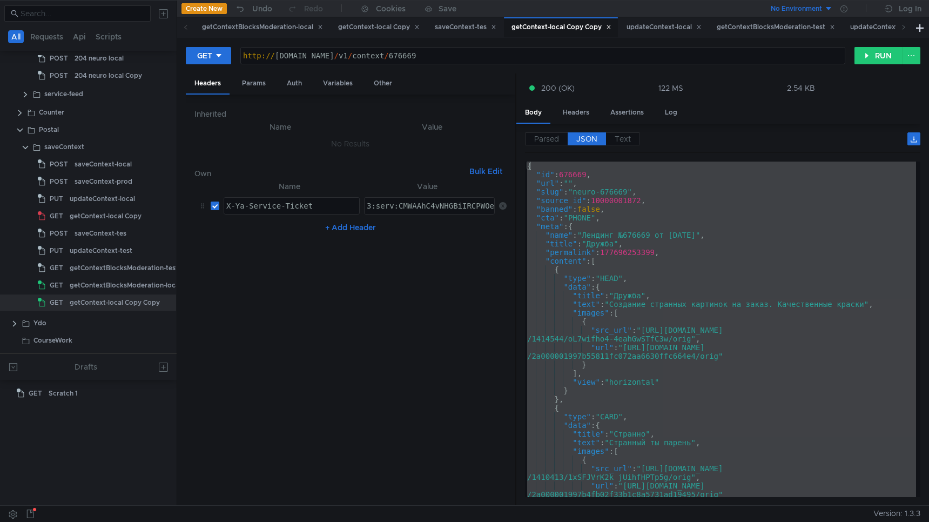
click at [521, 53] on div "http:// api.o3tstrcfxos4mxww.sas.yp-c.yandex.net / v1 / context / 676669" at bounding box center [543, 64] width 604 height 26
click at [105, 252] on div "updateContext-test" at bounding box center [101, 251] width 63 height 16
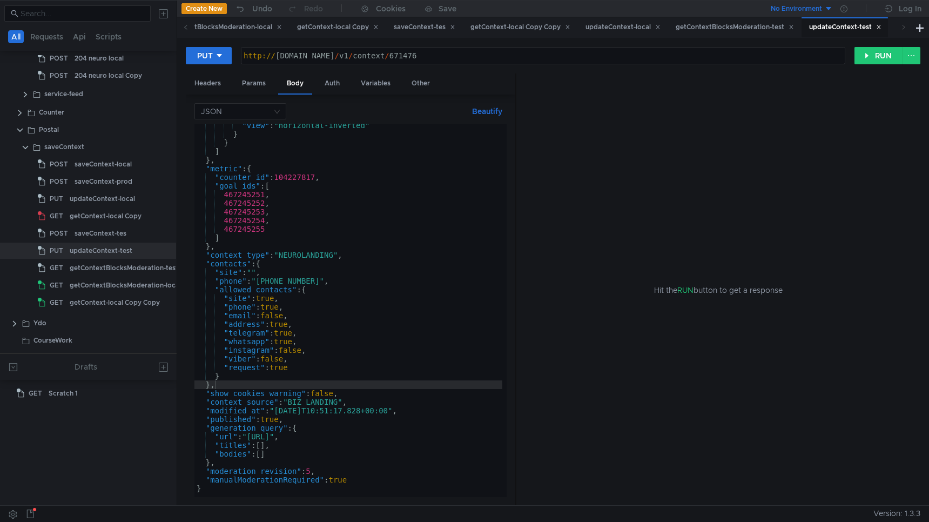
click at [522, 58] on div "http:// api.o3tstrcfxos4mxww.sas.yp-c.yandex.net / v1 / context / 671476" at bounding box center [544, 64] width 604 height 26
paste textarea "6669"
type textarea "[URL][DOMAIN_NAME]"
click at [883, 49] on button "RUN" at bounding box center [879, 55] width 48 height 17
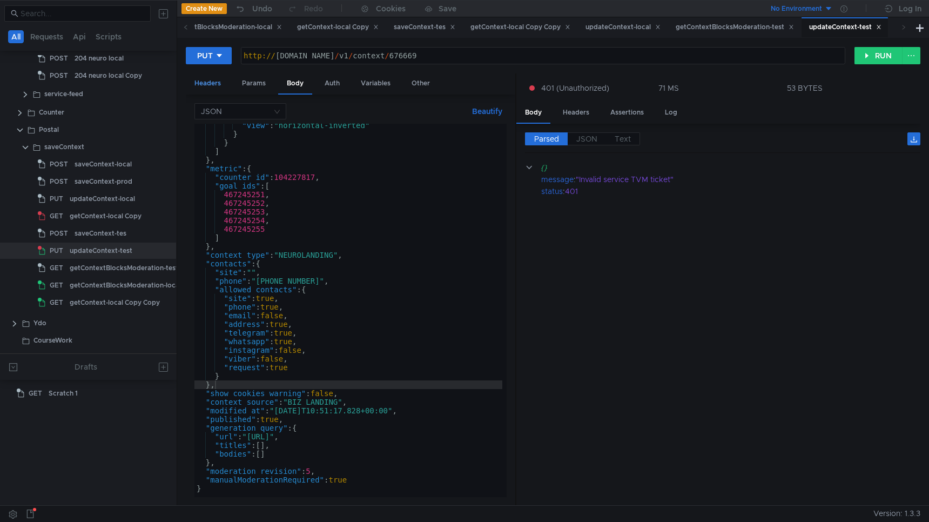
click at [209, 80] on div "Headers" at bounding box center [208, 83] width 44 height 20
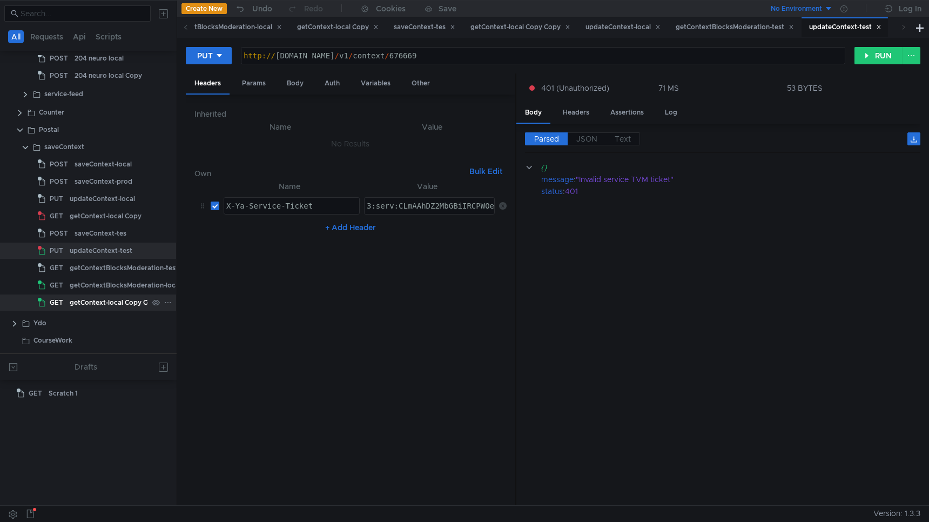
click at [135, 296] on div "getContext-local Copy Copy" at bounding box center [115, 302] width 90 height 16
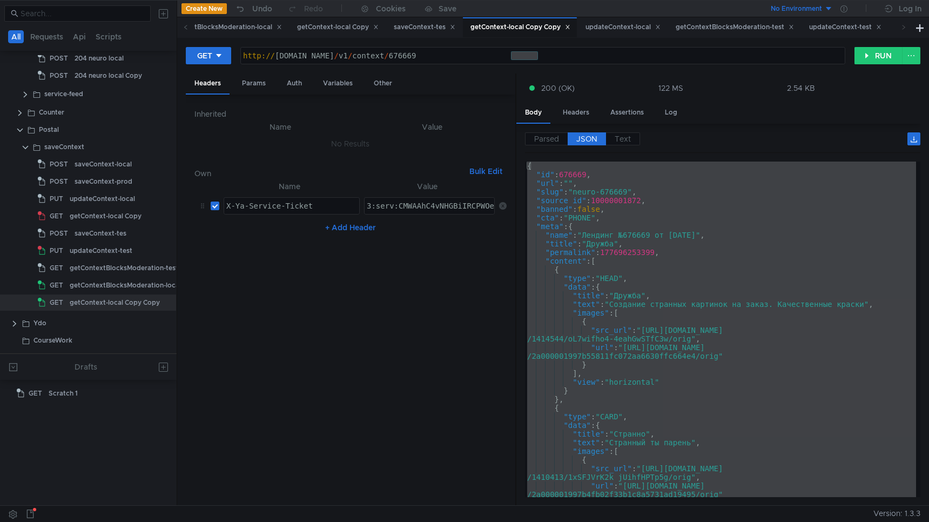
type textarea "3:serv:CMWAAhC4vNHGBiIRCPWOehD1jnog7oHekaXU_gE:SLLXGZ-K_sMYRNaHehE-c-0QEgMarQ_T…"
click at [103, 249] on div "updateContext-test" at bounding box center [101, 251] width 63 height 16
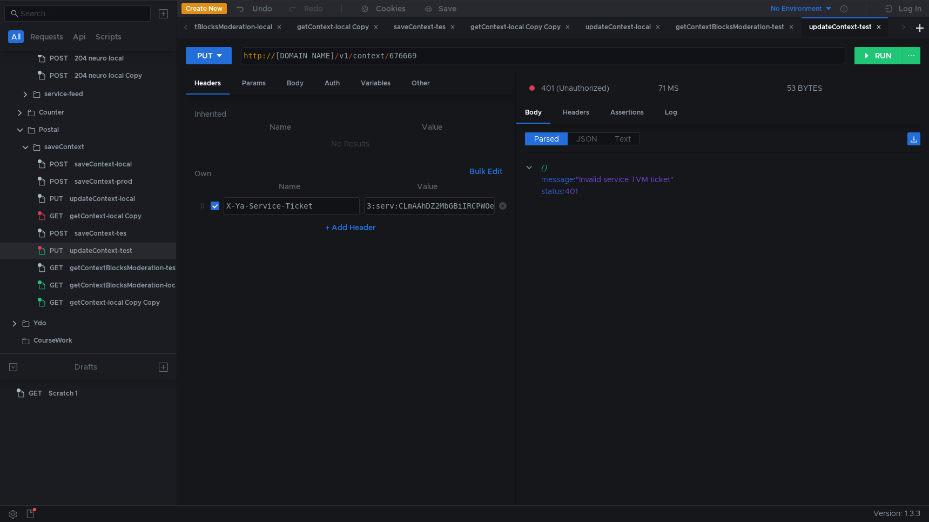
paste textarea "CMWAAhC4vNHGBiIRCPWOehD1jnog7oHekaXU_gE"
click at [882, 55] on button "RUN" at bounding box center [879, 55] width 48 height 17
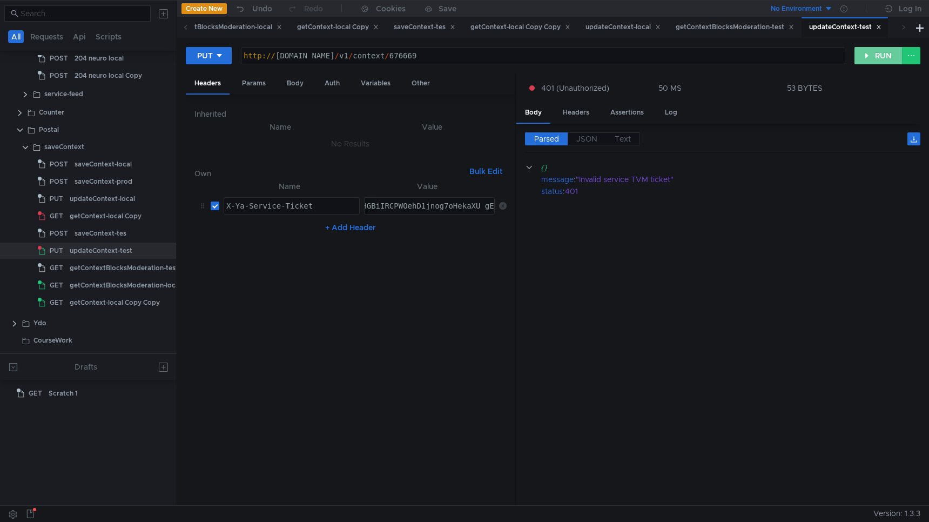
click at [882, 55] on button "RUN" at bounding box center [879, 55] width 48 height 17
click at [467, 203] on div "CMWAAhC4vNHGBiIRCPWOehD1jnog7oHekaXU_gE" at bounding box center [405, 215] width 182 height 26
paste textarea "3:serv:CMWAAhDE7tHGBiIRCPWOehD1jnog7oHekaXU_gE:R8yumo7mFcDGxCqggxUyhlXEyraHp-CV…"
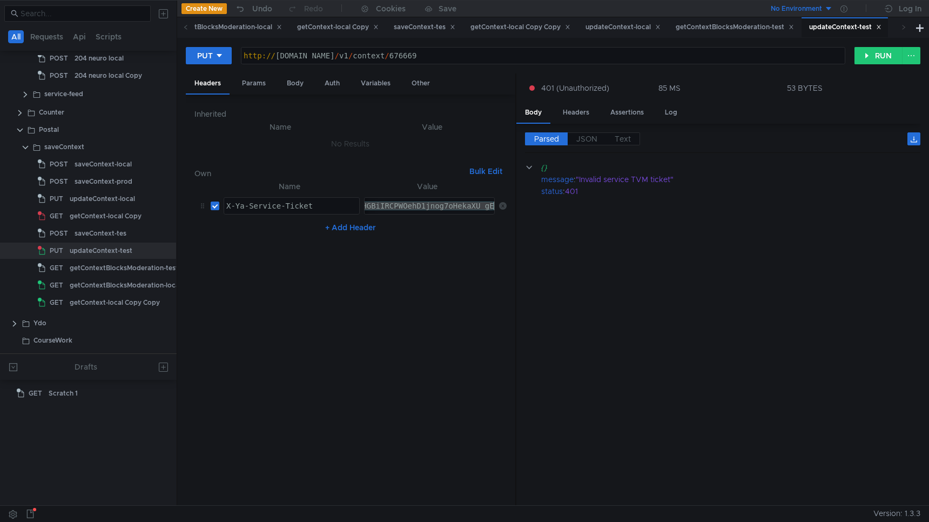
type textarea "3:serv:CMWAAhDE7tHGBiIRCPWOehD1jnog7oHekaXU_gE:R8yumo7mFcDGxCqggxUyhlXEyraHp-CV…"
click at [873, 56] on button "RUN" at bounding box center [879, 55] width 48 height 17
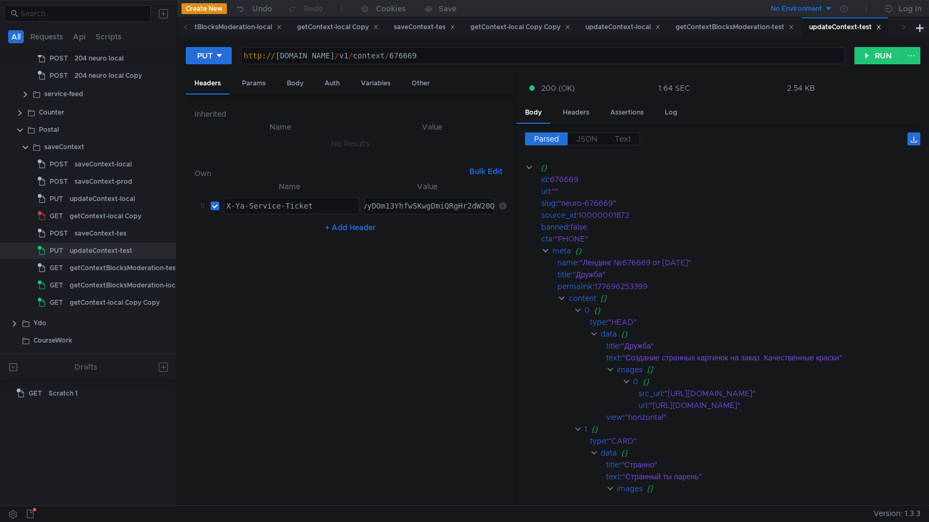
scroll to position [1091, 0]
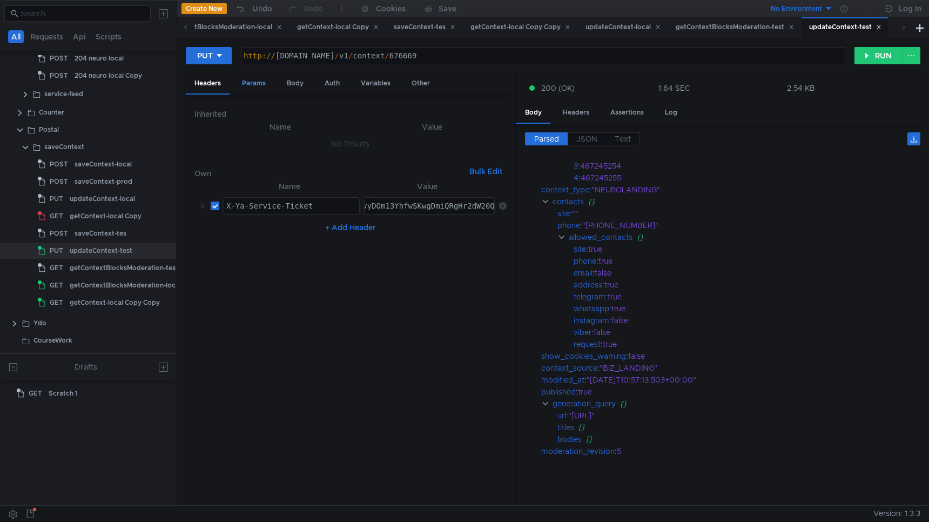
click at [255, 84] on div "Params" at bounding box center [253, 83] width 41 height 20
click at [299, 76] on div "Body" at bounding box center [295, 83] width 34 height 20
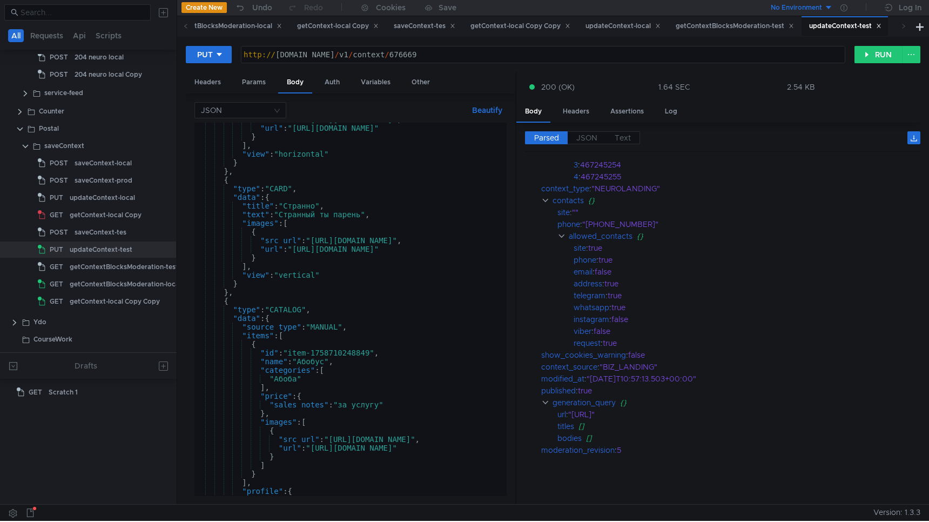
scroll to position [174, 0]
click at [356, 213] on div ""url" : "https://avatars.mdst.yandex.net/get-maps-adv-crm/65504/2a000001997b558…" at bounding box center [481, 315] width 572 height 386
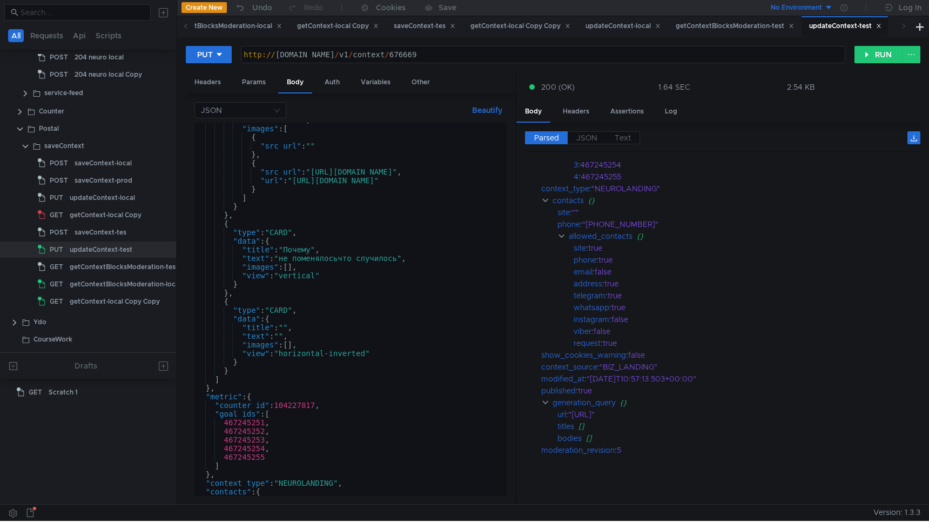
scroll to position [647, 0]
click at [382, 260] on div ""enabled" : true , "images" : [ { "src_url" : "" } , { "src_url" : "https://ava…" at bounding box center [481, 309] width 572 height 386
click at [407, 254] on div ""enabled" : true , "images" : [ { "src_url" : "" } , { "src_url" : "https://ava…" at bounding box center [481, 309] width 572 height 386
click at [311, 247] on div ""enabled" : true , "images" : [ { "src_url" : "" } , { "src_url" : "https://ava…" at bounding box center [481, 309] width 572 height 386
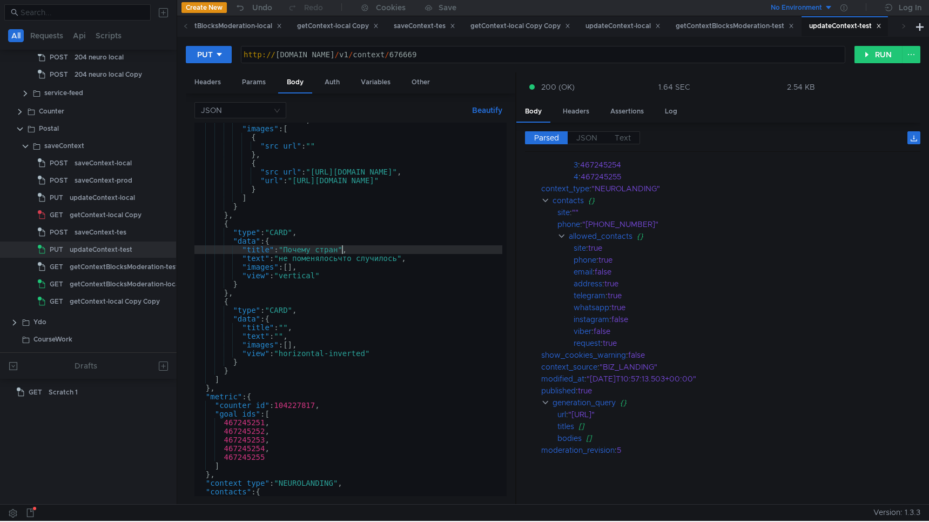
scroll to position [0, 10]
type textarea ""title": "Почему странно","
click at [871, 58] on button "RUN" at bounding box center [879, 54] width 48 height 17
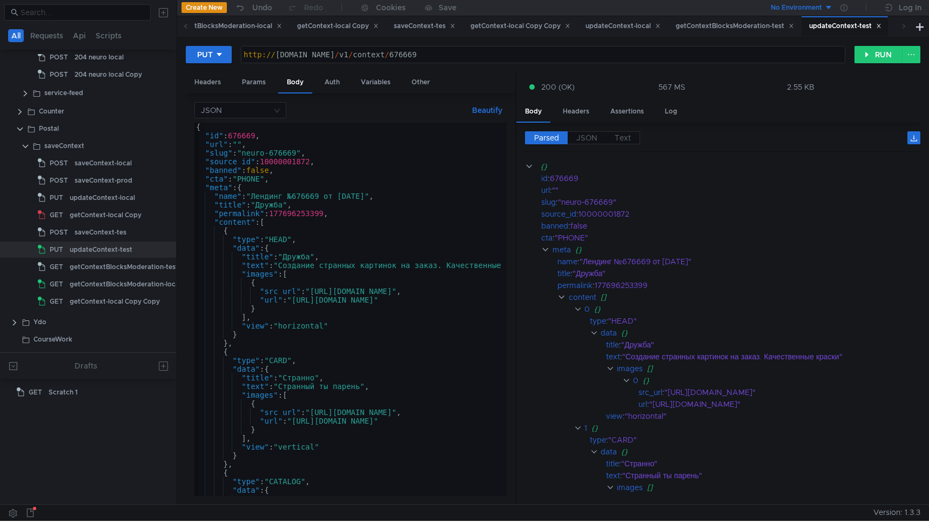
scroll to position [0, 0]
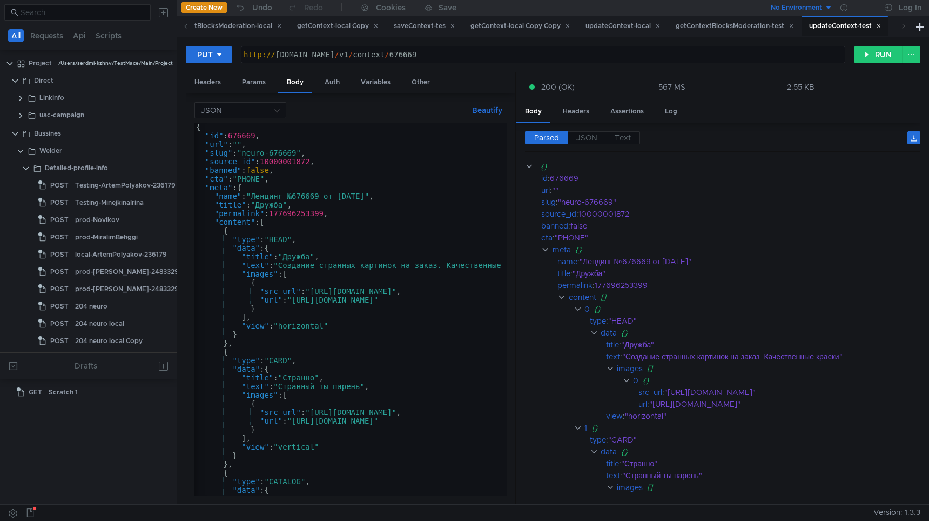
scroll to position [0, 1]
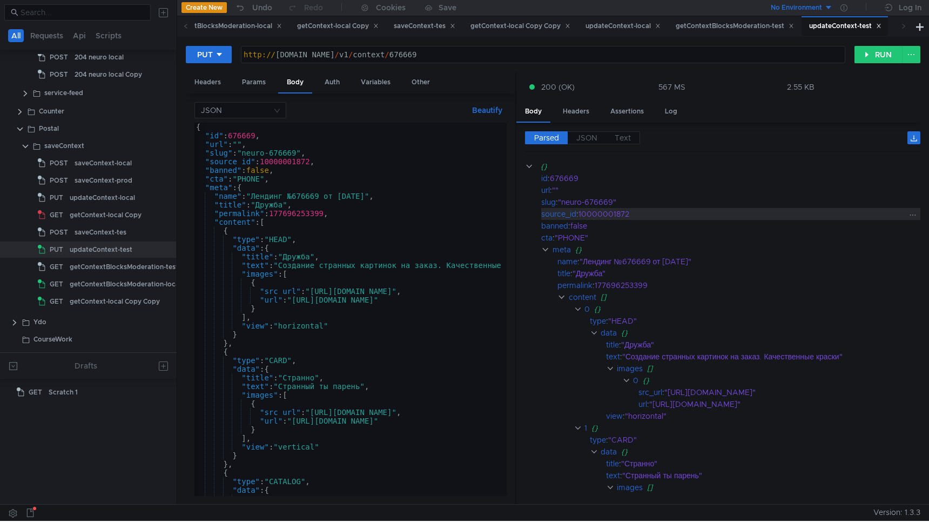
click at [621, 215] on div "10000001872" at bounding box center [743, 214] width 328 height 12
copy div "10000001872"
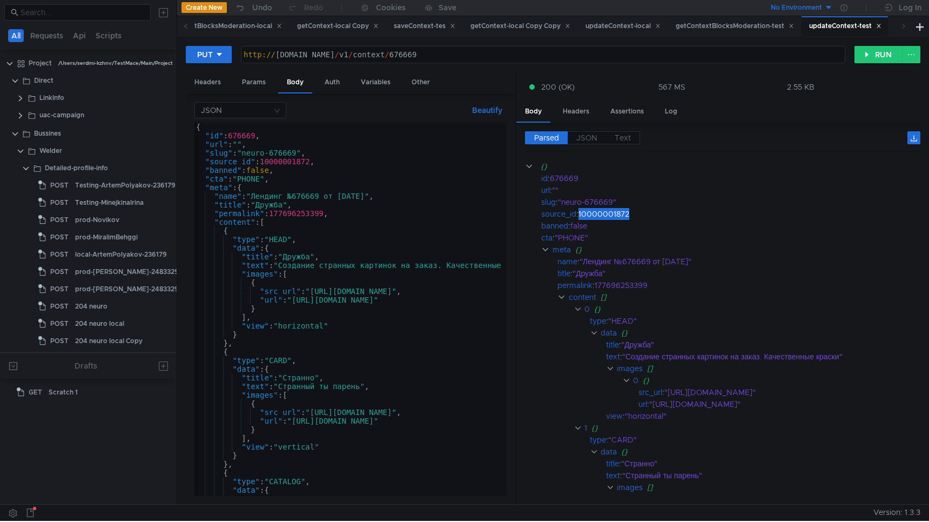
scroll to position [0, 1]
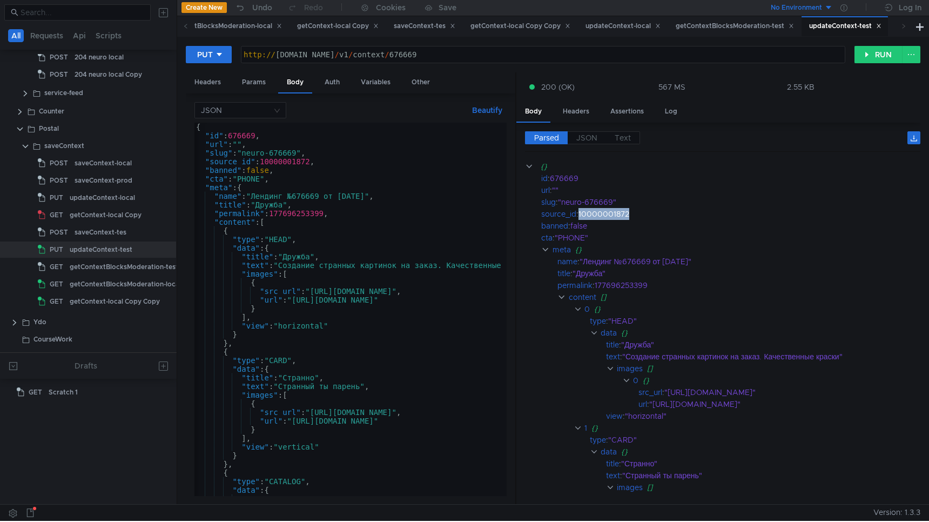
click at [249, 133] on div "{ "id" : 676669 , "url" : "" , "slug" : "neuro-676669" , "source_id" : 10000001…" at bounding box center [480, 316] width 572 height 386
type textarea ""id": 676669,"
click at [249, 133] on div "{ "id" : 676669 , "url" : "" , "slug" : "neuro-676669" , "source_id" : 10000001…" at bounding box center [480, 316] width 572 height 386
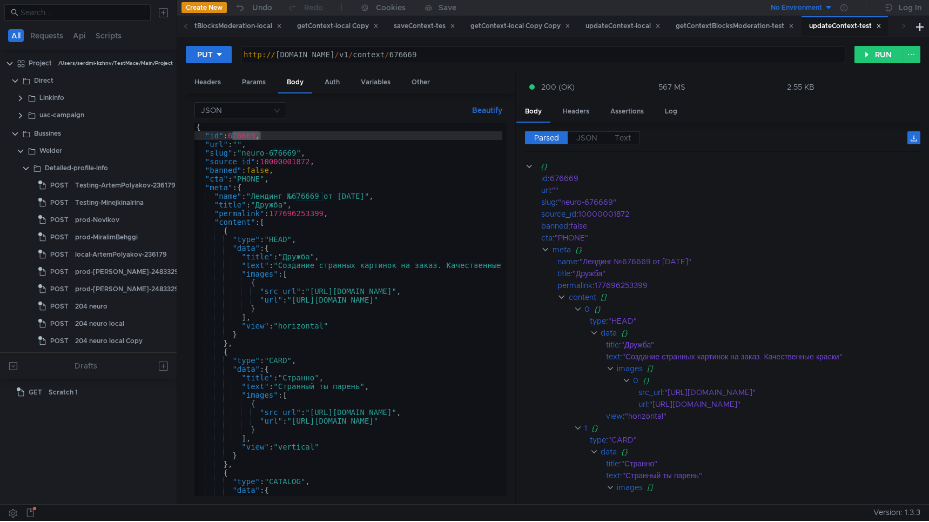
scroll to position [0, 1]
